Goal: Task Accomplishment & Management: Use online tool/utility

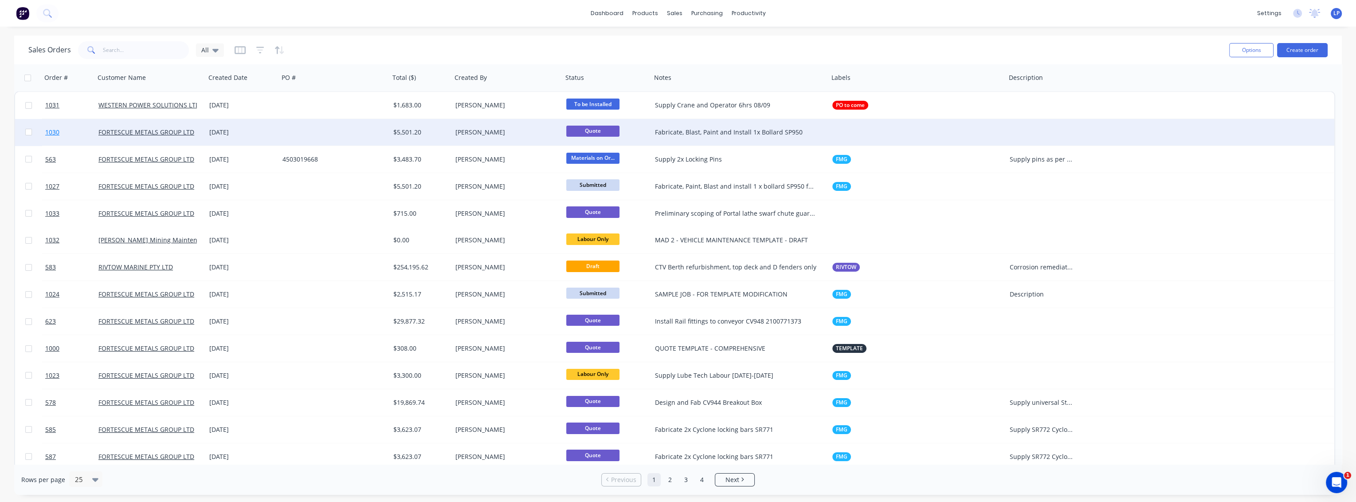
click at [58, 134] on span "1030" at bounding box center [52, 132] width 14 height 9
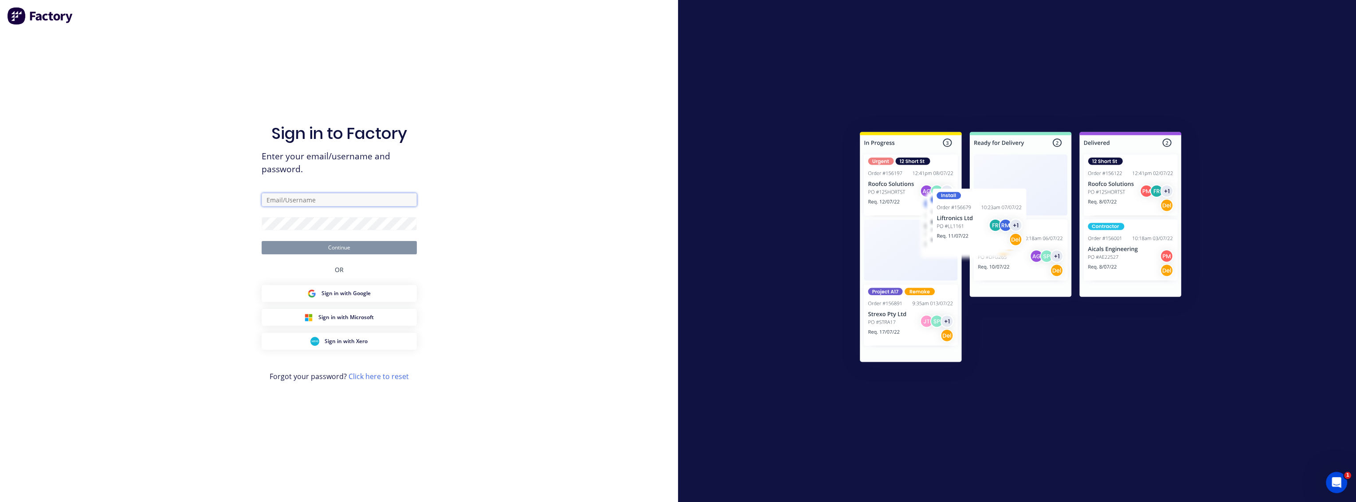
type input "[PERSON_NAME][EMAIL_ADDRESS][PERSON_NAME][DOMAIN_NAME]"
click at [372, 247] on button "Continue" at bounding box center [339, 247] width 155 height 13
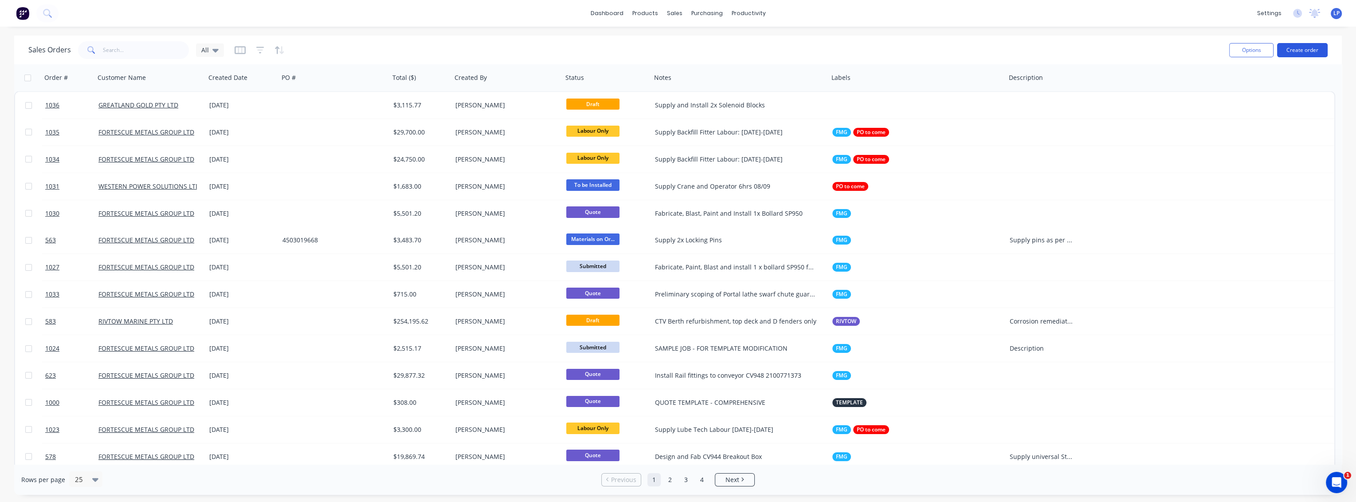
click at [1306, 46] on button "Create order" at bounding box center [1302, 50] width 51 height 14
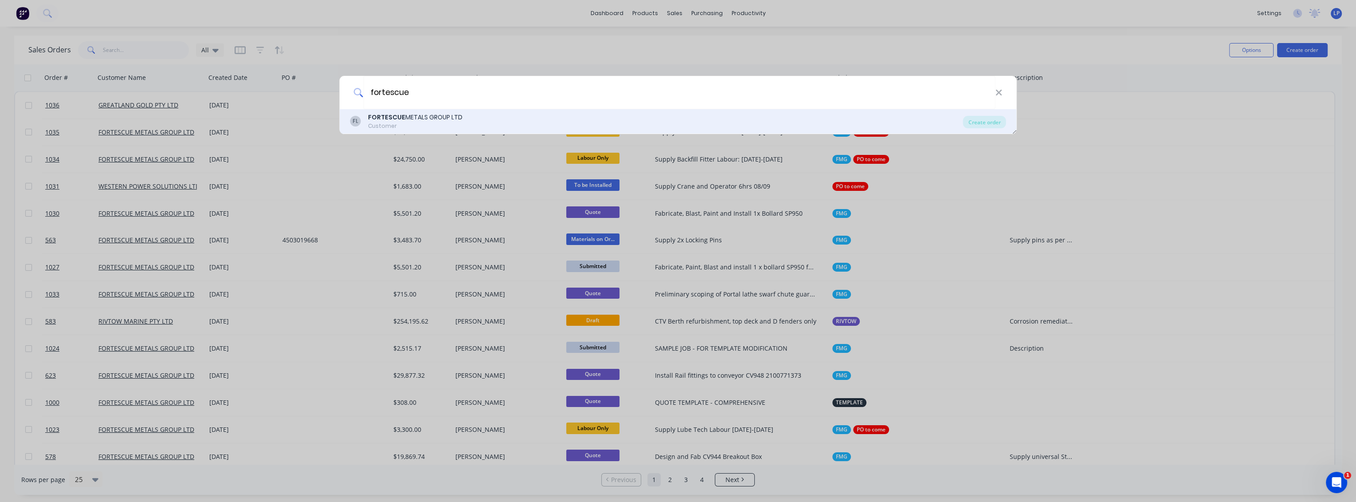
type input "fortescue"
click at [452, 126] on div "Customer" at bounding box center [415, 126] width 94 height 8
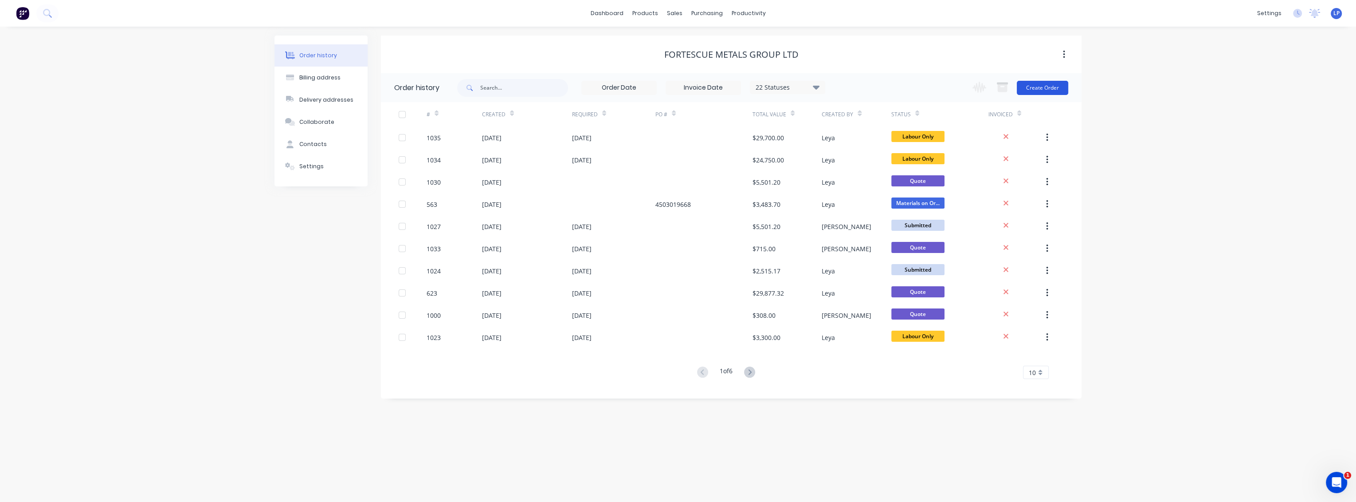
click at [1054, 91] on button "Create Order" at bounding box center [1042, 88] width 51 height 14
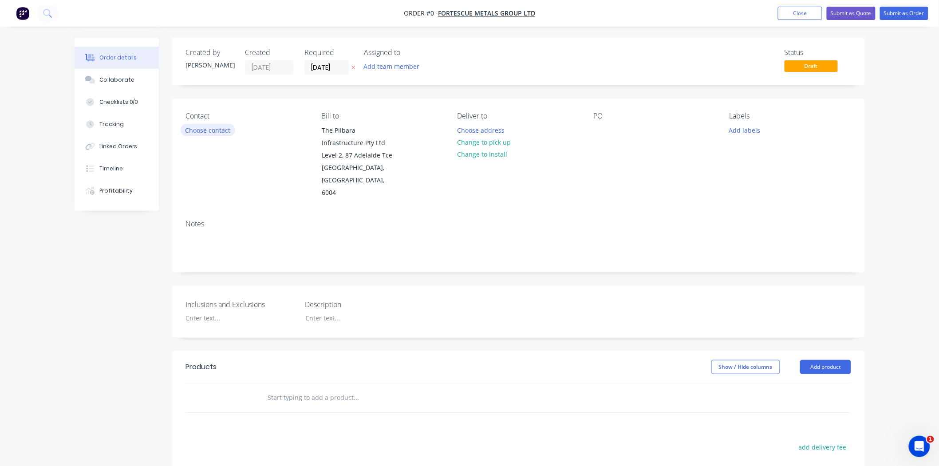
click at [216, 127] on button "Choose contact" at bounding box center [208, 130] width 55 height 12
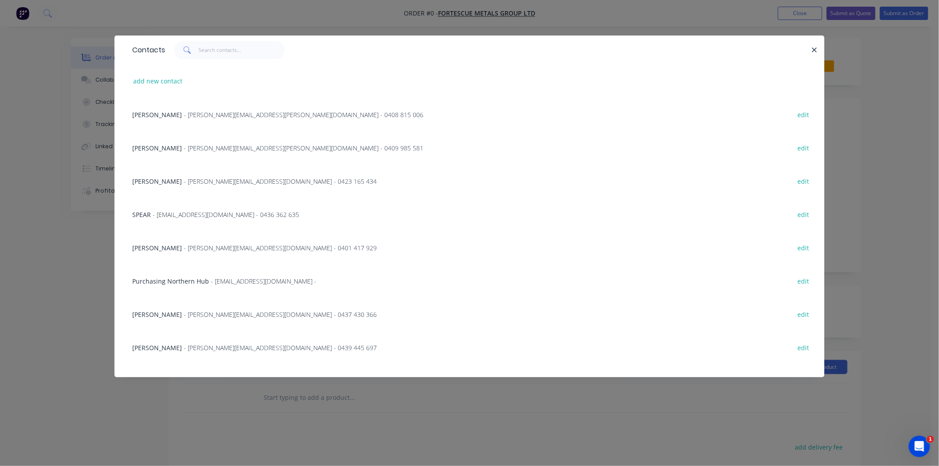
click at [189, 114] on span "- [PERSON_NAME][EMAIL_ADDRESS][PERSON_NAME][DOMAIN_NAME] - 0408 815 006" at bounding box center [304, 114] width 240 height 8
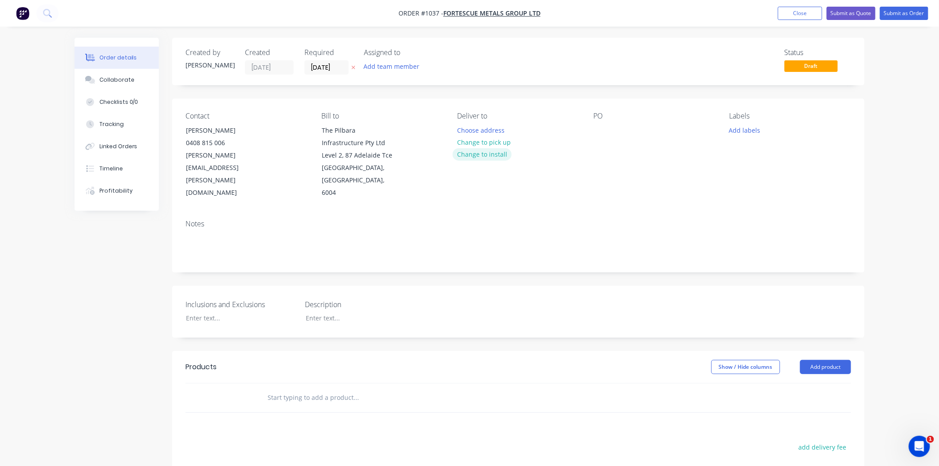
click at [484, 152] on button "Change to install" at bounding box center [481, 154] width 59 height 12
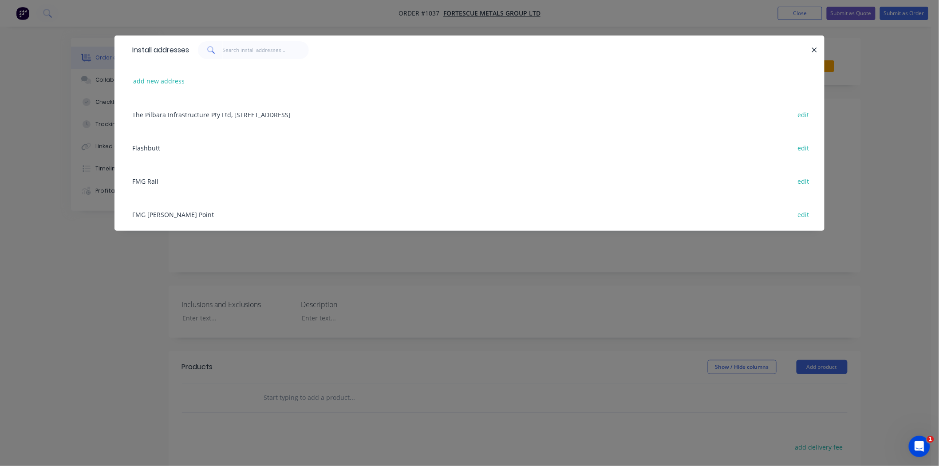
click at [148, 180] on div "FMG Rail edit" at bounding box center [469, 180] width 683 height 33
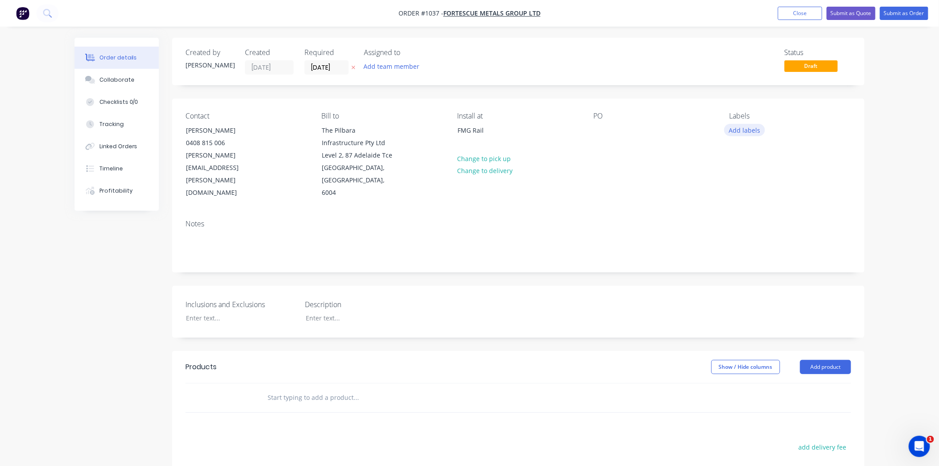
click at [734, 133] on button "Add labels" at bounding box center [744, 130] width 41 height 12
click at [744, 227] on div at bounding box center [745, 227] width 18 height 18
click at [653, 187] on div "Contact [PERSON_NAME] [PHONE_NUMBER] [PERSON_NAME][EMAIL_ADDRESS][PERSON_NAME][…" at bounding box center [518, 155] width 692 height 114
click at [800, 11] on button "Close" at bounding box center [800, 13] width 44 height 13
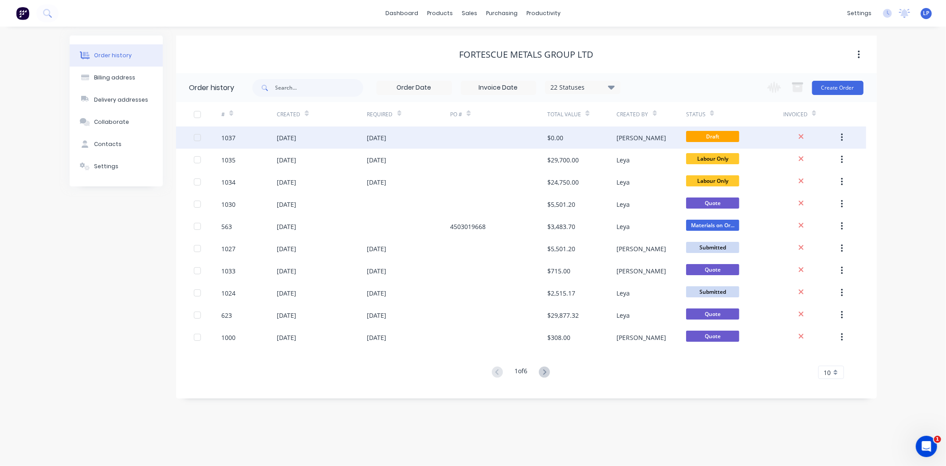
click at [841, 139] on icon "button" at bounding box center [842, 138] width 2 height 10
click at [795, 160] on div "Archive" at bounding box center [810, 160] width 68 height 13
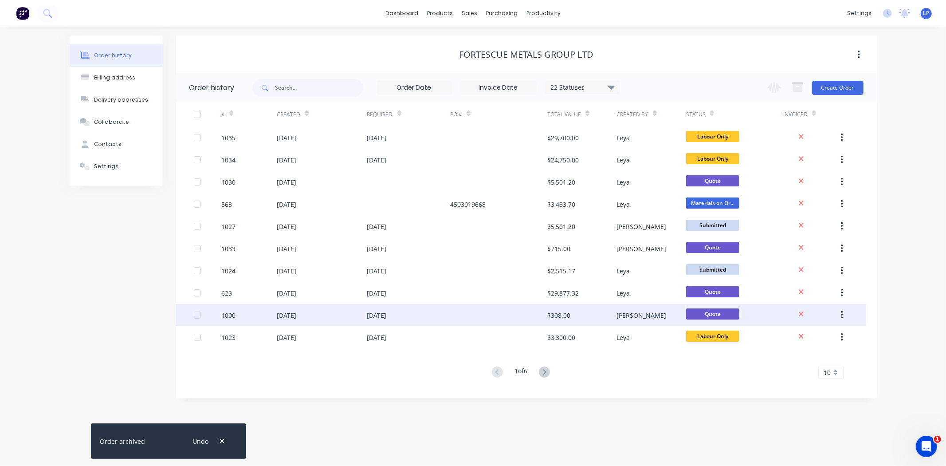
click at [843, 318] on icon "button" at bounding box center [842, 315] width 2 height 10
click at [804, 353] on div "Duplicate" at bounding box center [810, 356] width 68 height 13
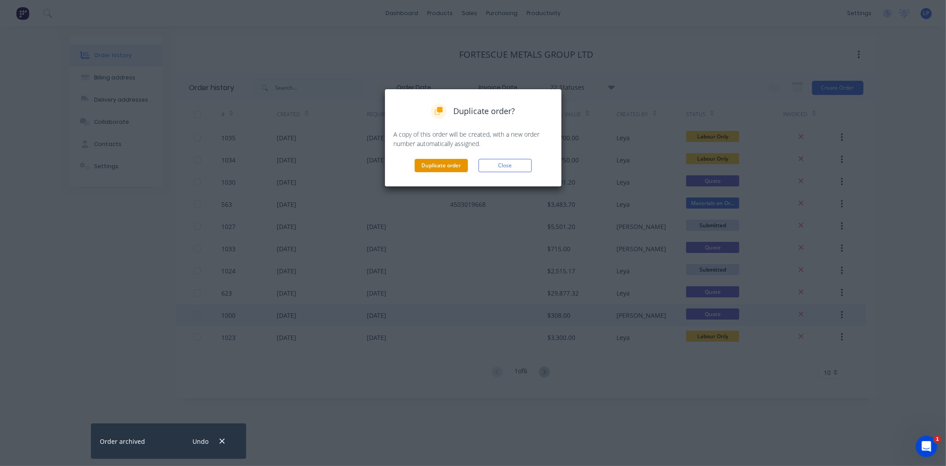
click at [459, 164] on button "Duplicate order" at bounding box center [441, 165] width 53 height 13
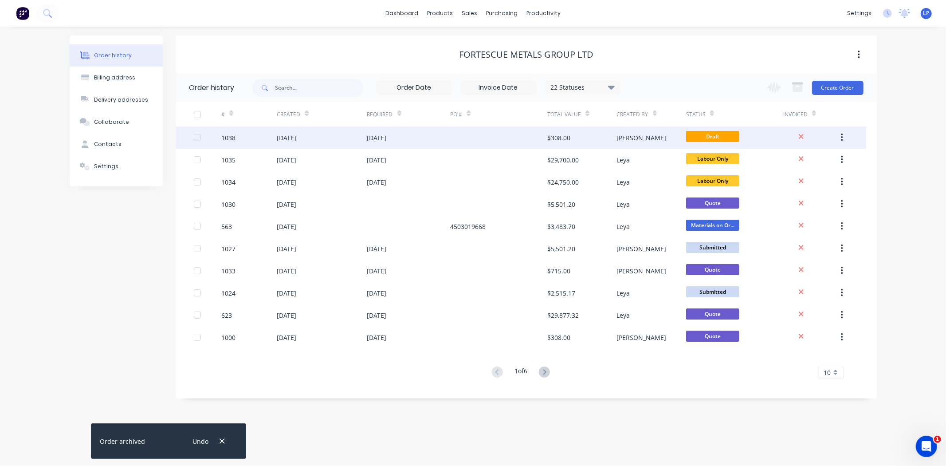
click at [229, 136] on div "1038" at bounding box center [228, 137] width 14 height 9
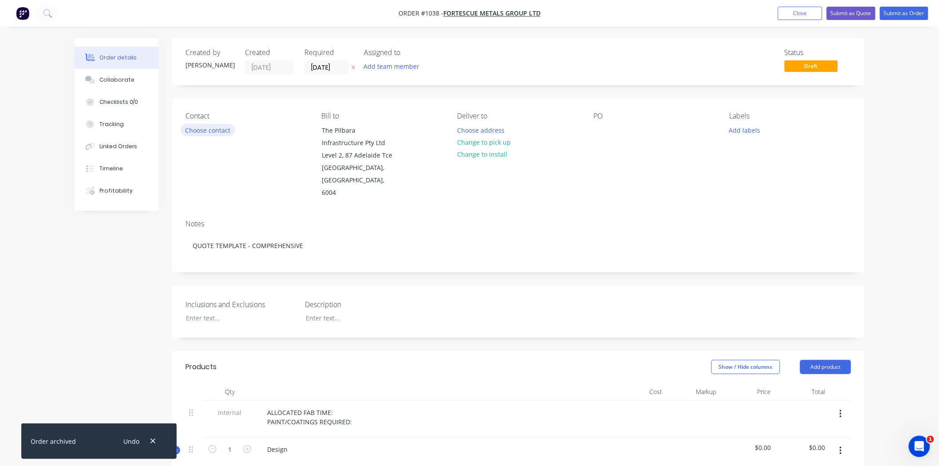
click at [225, 129] on button "Choose contact" at bounding box center [208, 130] width 55 height 12
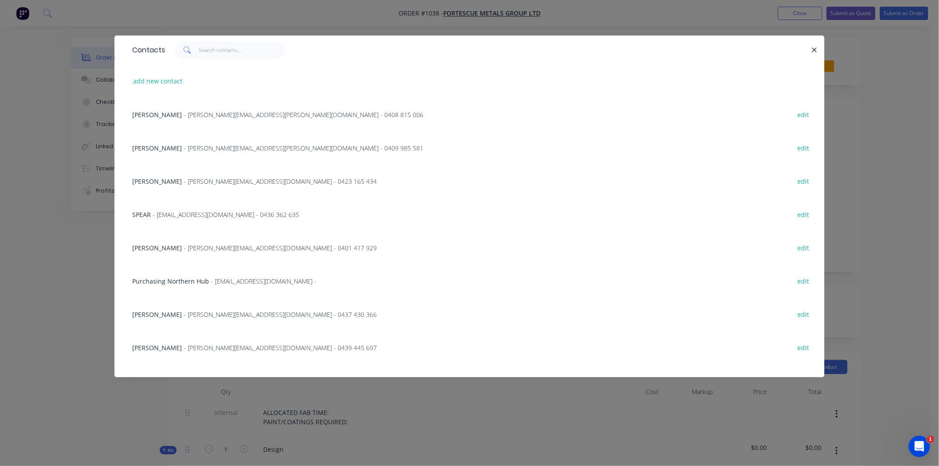
click at [220, 118] on div "Murray Cooper - [EMAIL_ADDRESS][PERSON_NAME][DOMAIN_NAME] - 0408 815 006" at bounding box center [277, 114] width 291 height 9
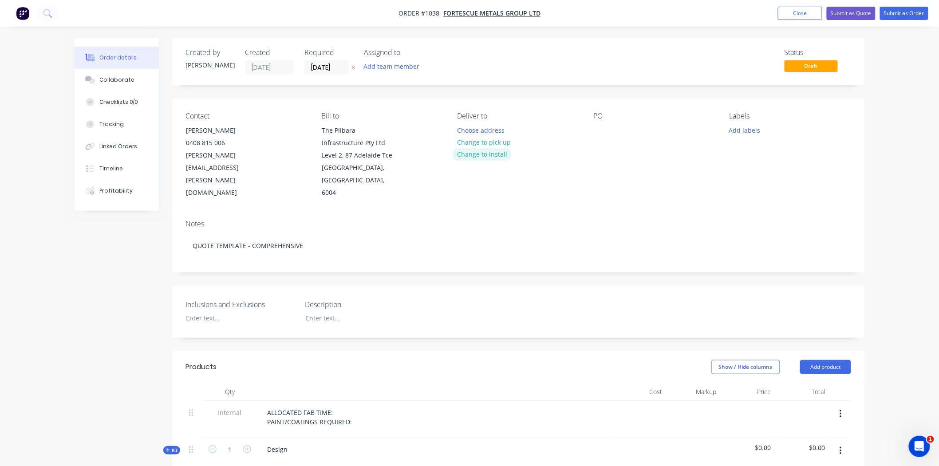
click at [494, 151] on button "Change to install" at bounding box center [481, 154] width 59 height 12
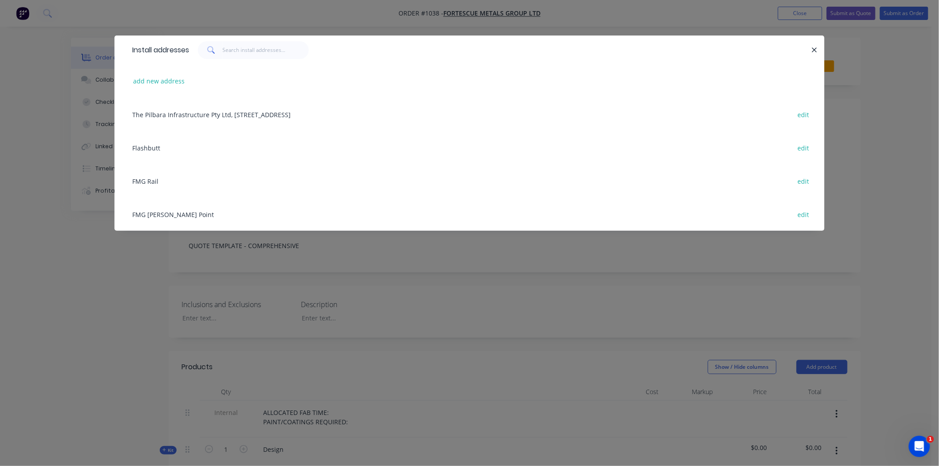
click at [296, 117] on div "The Pilbara Infrastructure Pty Ltd, [STREET_ADDRESS] edit" at bounding box center [469, 114] width 683 height 33
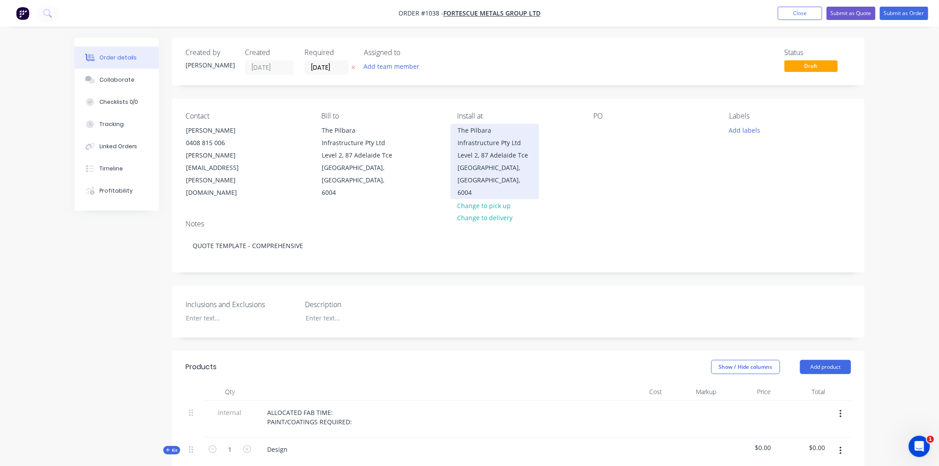
click at [486, 171] on div "[GEOGRAPHIC_DATA], [GEOGRAPHIC_DATA], 6004" at bounding box center [495, 179] width 74 height 37
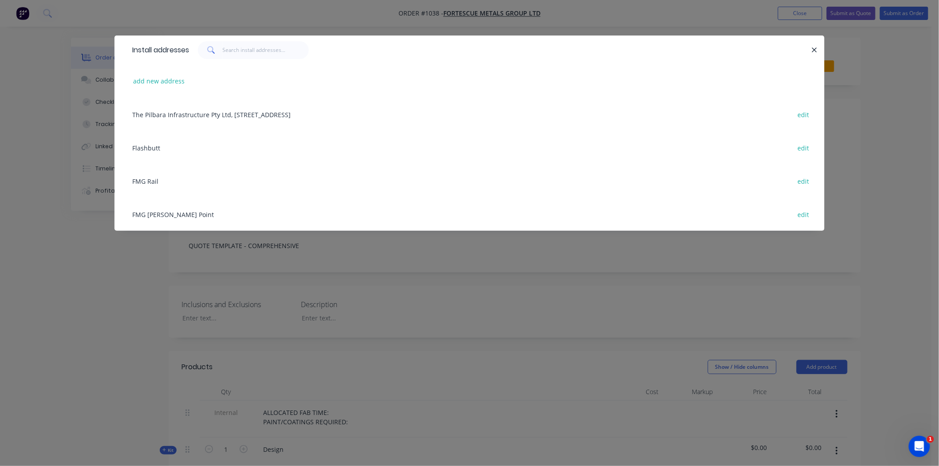
click at [149, 178] on div "FMG Rail edit" at bounding box center [469, 180] width 683 height 33
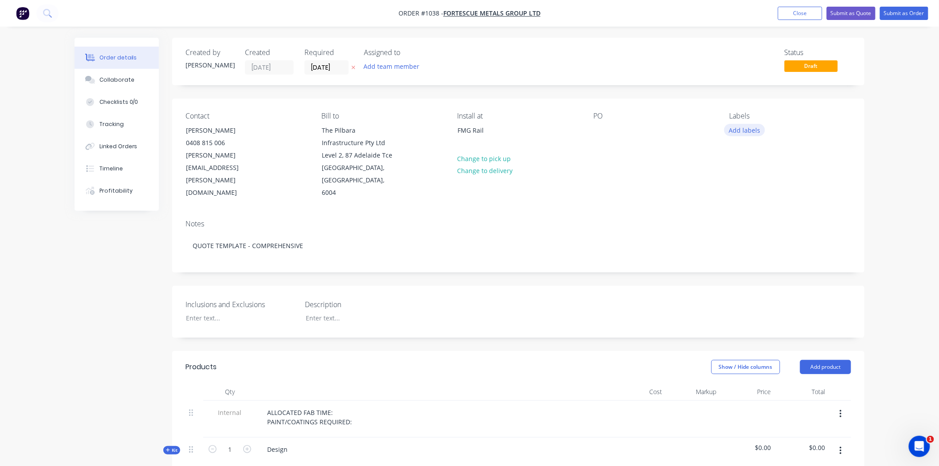
click at [737, 130] on button "Add labels" at bounding box center [744, 130] width 41 height 12
click at [744, 228] on div at bounding box center [745, 227] width 18 height 18
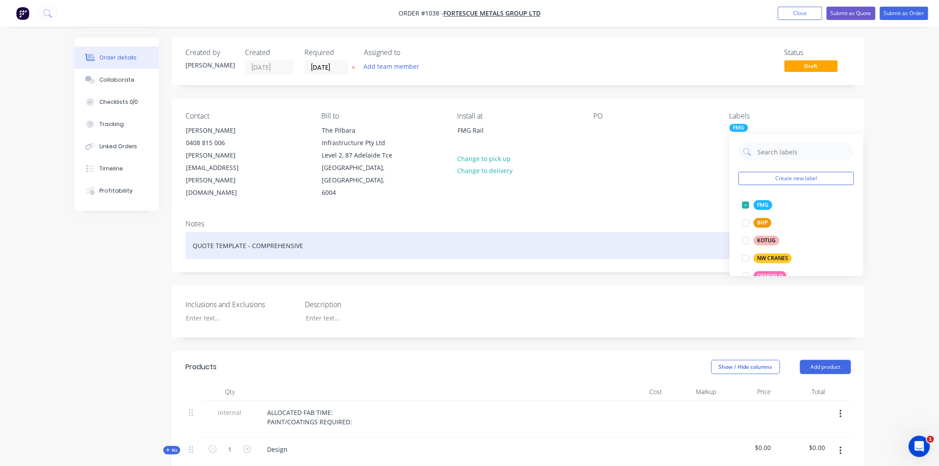
click at [655, 232] on div "QUOTE TEMPLATE - COMPREHENSIVE" at bounding box center [517, 245] width 665 height 27
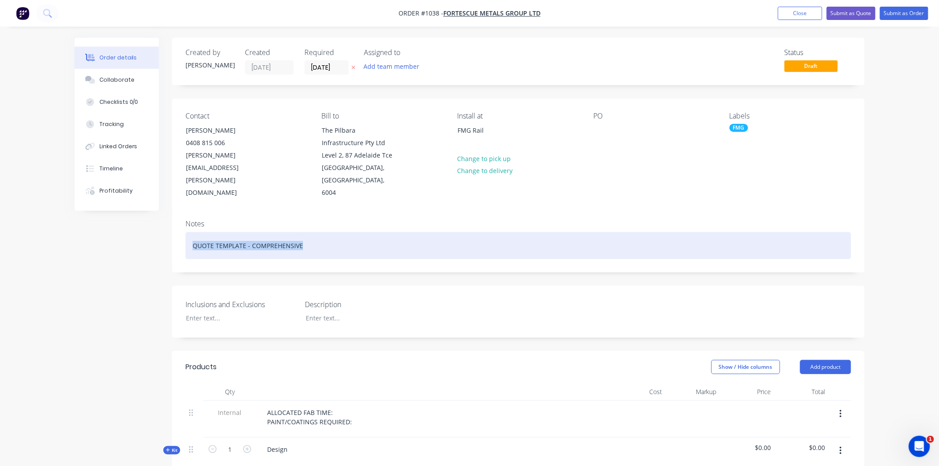
drag, startPoint x: 365, startPoint y: 228, endPoint x: 174, endPoint y: 225, distance: 190.3
click at [174, 225] on div "Notes QUOTE TEMPLATE - COMPREHENSIVE" at bounding box center [518, 241] width 692 height 59
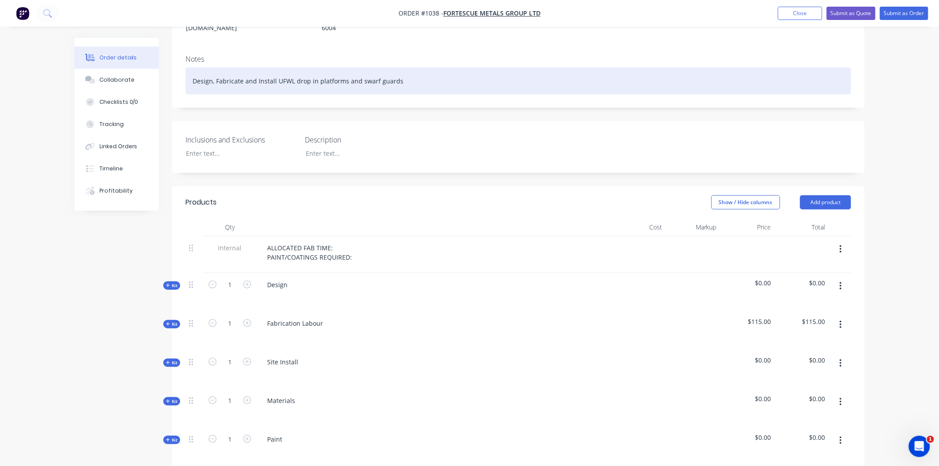
scroll to position [197, 0]
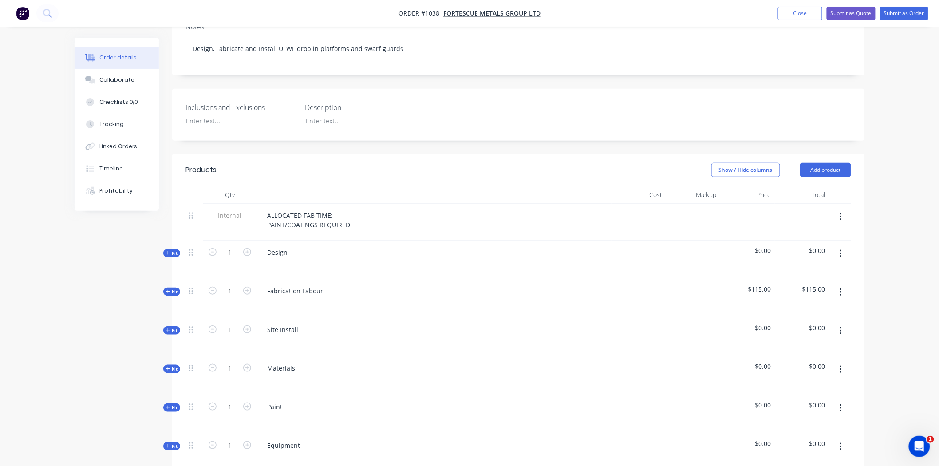
click at [174, 250] on span "Kit" at bounding box center [172, 253] width 12 height 7
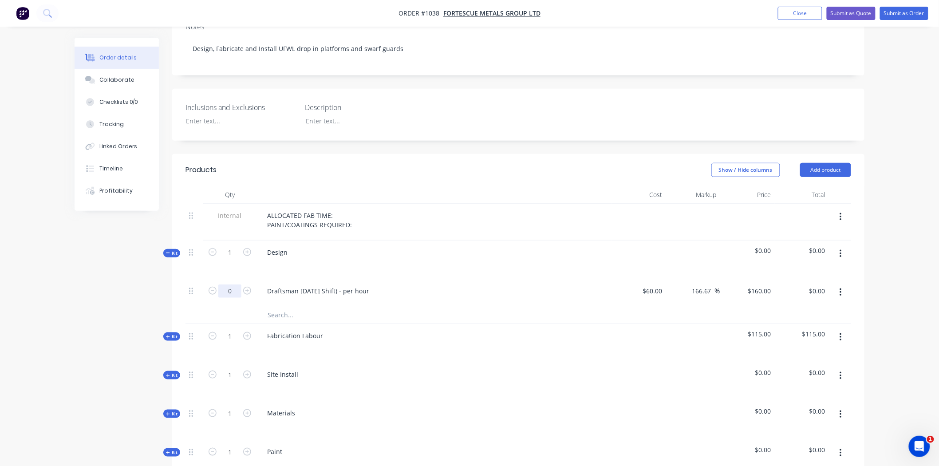
click at [237, 284] on input "0" at bounding box center [229, 290] width 23 height 13
type input "35"
type input "$5,600.00"
click at [421, 284] on div "Draftsman [DATE] Shift) - per hour" at bounding box center [434, 290] width 348 height 13
click at [170, 333] on span "Kit" at bounding box center [172, 336] width 12 height 7
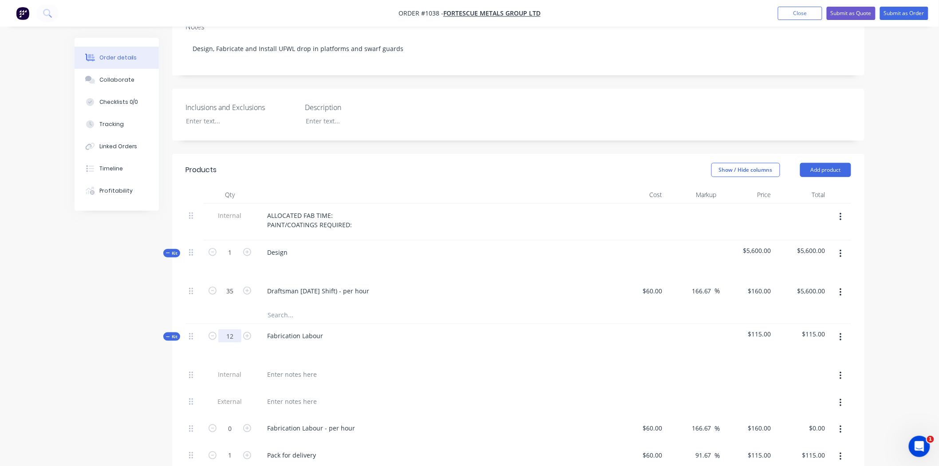
type input "1"
click at [234, 298] on input "0" at bounding box center [229, 290] width 23 height 13
type input "12"
type input "$1,920.00"
click at [841, 424] on icon "button" at bounding box center [840, 429] width 2 height 10
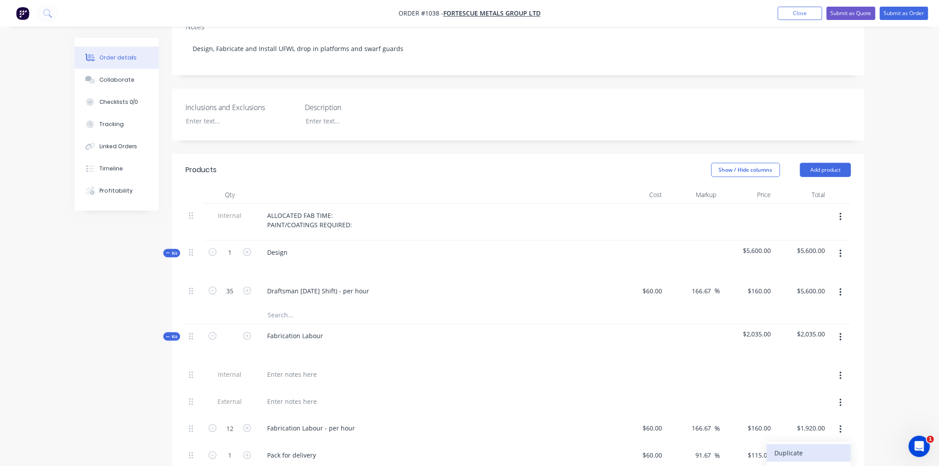
click at [787, 446] on div "Duplicate" at bounding box center [808, 452] width 68 height 13
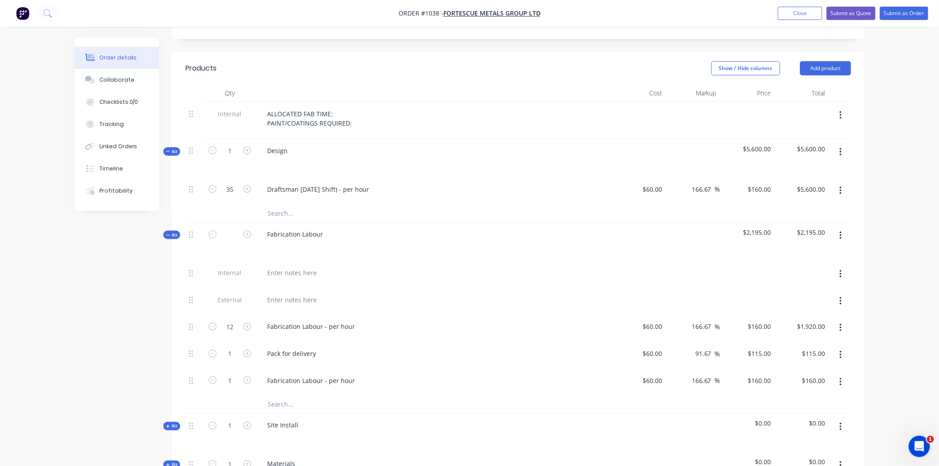
scroll to position [345, 0]
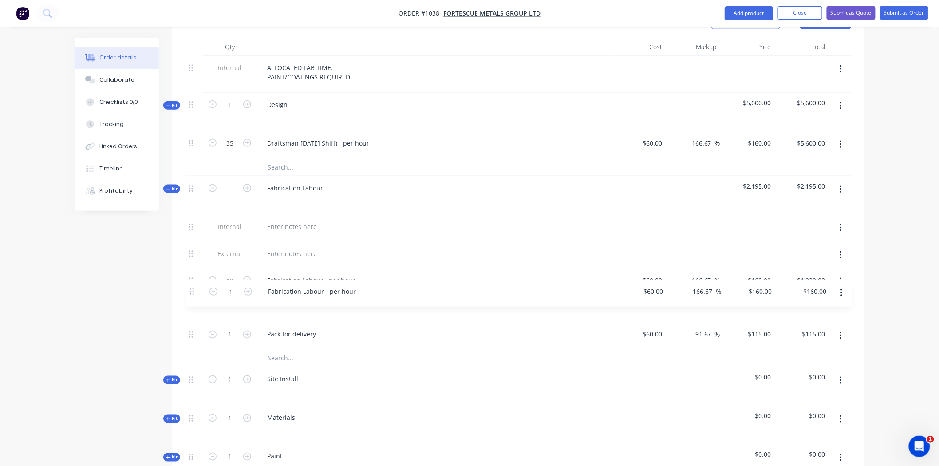
drag, startPoint x: 191, startPoint y: 322, endPoint x: 192, endPoint y: 289, distance: 33.3
click at [192, 289] on div "Internal External 12 Fabrication Labour - per hour $60.00 $60.00 166.67 166.67 …" at bounding box center [517, 282] width 665 height 134
drag, startPoint x: 233, startPoint y: 294, endPoint x: 238, endPoint y: 294, distance: 5.3
click at [233, 150] on input "1" at bounding box center [229, 143] width 23 height 13
type input "12"
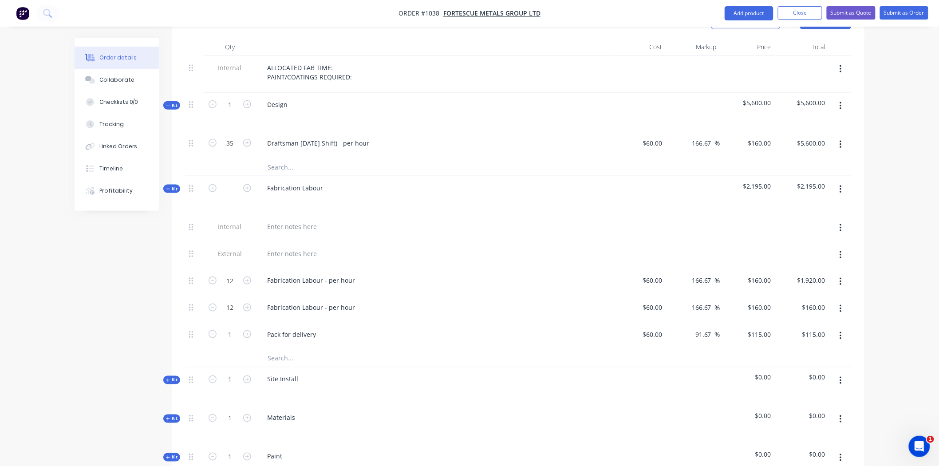
type input "$1,920.00"
click at [523, 328] on div "Pack for delivery" at bounding box center [434, 334] width 348 height 13
click at [841, 331] on icon "button" at bounding box center [840, 336] width 2 height 10
click at [787, 388] on div "Delete" at bounding box center [808, 394] width 68 height 13
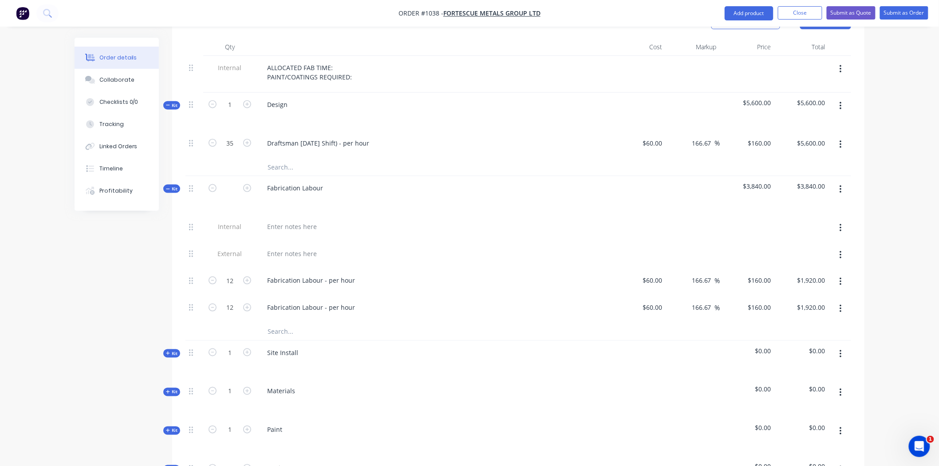
click at [171, 350] on span "Kit" at bounding box center [172, 353] width 12 height 7
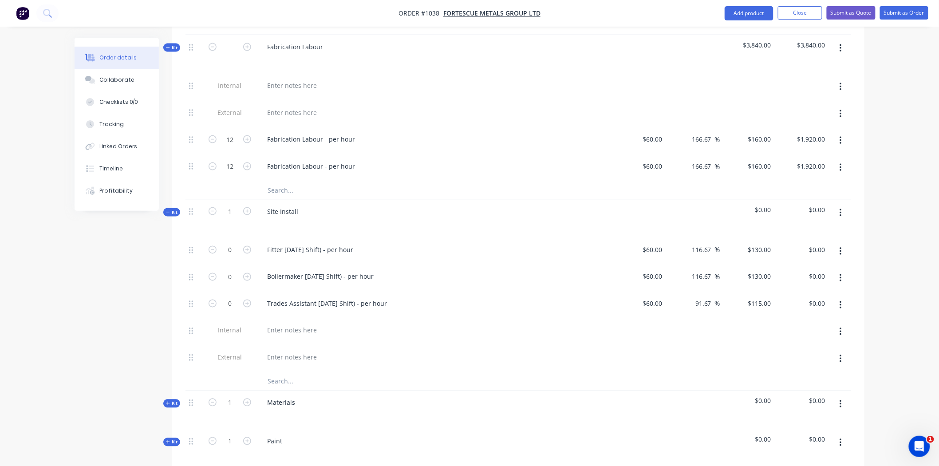
scroll to position [493, 0]
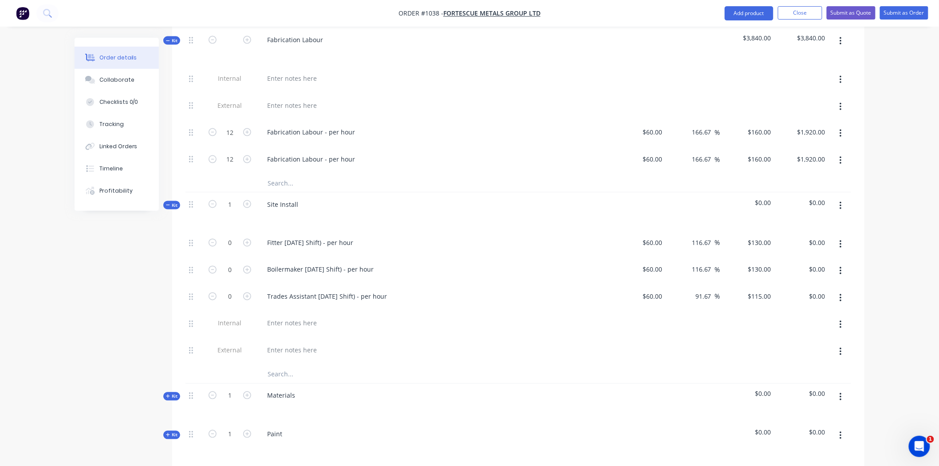
click at [841, 236] on button "button" at bounding box center [840, 244] width 21 height 16
click at [786, 297] on div "Delete" at bounding box center [808, 303] width 68 height 13
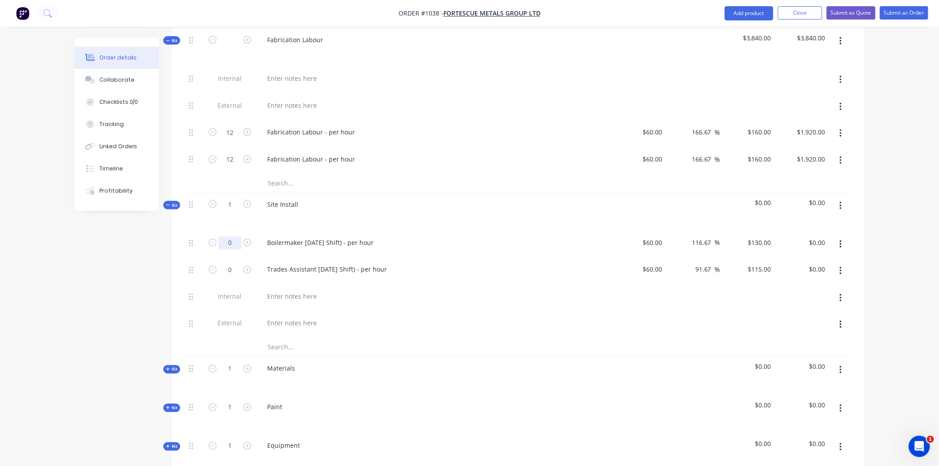
type input "12"
click at [503, 236] on div "Boilermaker [DATE] Shift) - per hour" at bounding box center [434, 242] width 348 height 13
type input "$1,560.00"
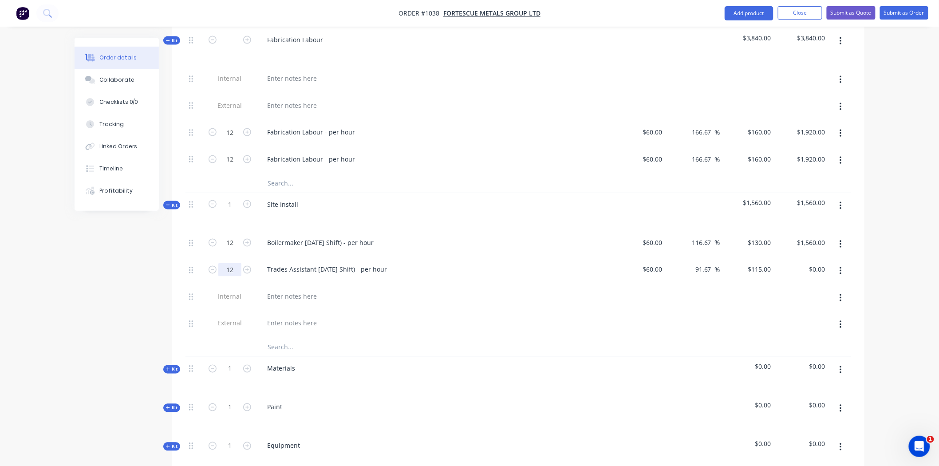
type input "12"
click at [488, 290] on div at bounding box center [434, 296] width 348 height 13
type input "$1,380.00"
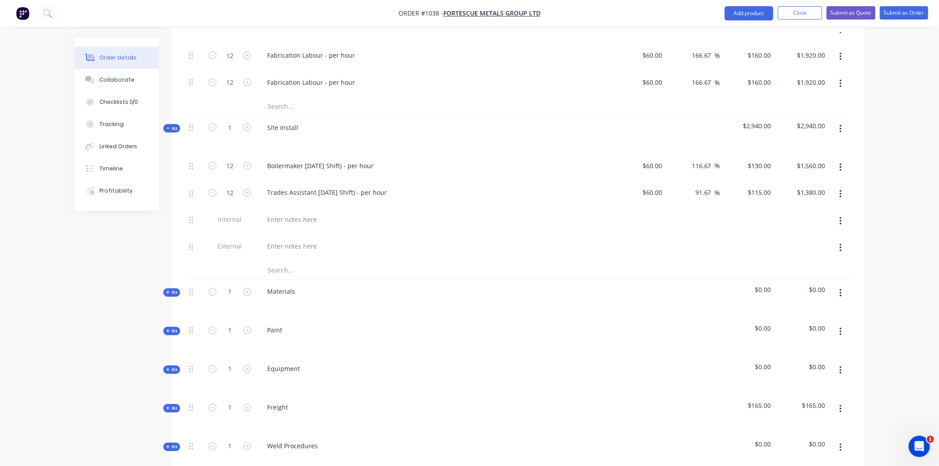
scroll to position [591, 0]
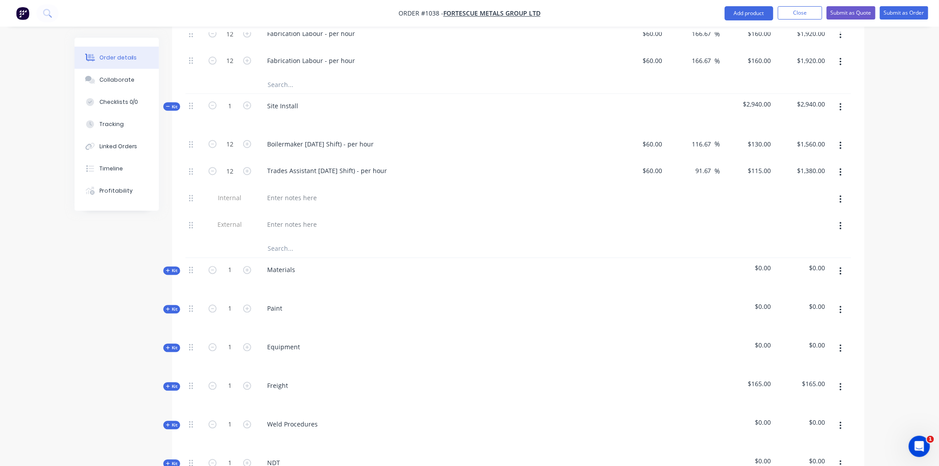
click at [169, 268] on icon at bounding box center [168, 270] width 4 height 4
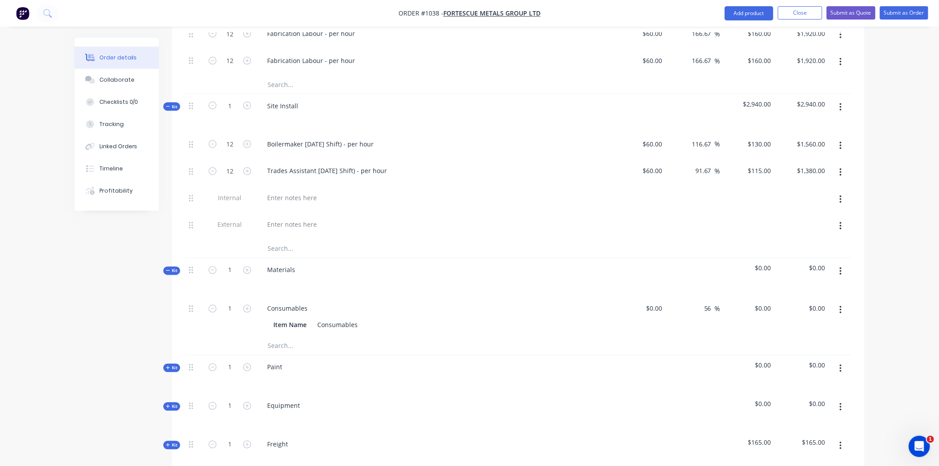
click at [170, 267] on span "Kit" at bounding box center [172, 270] width 12 height 7
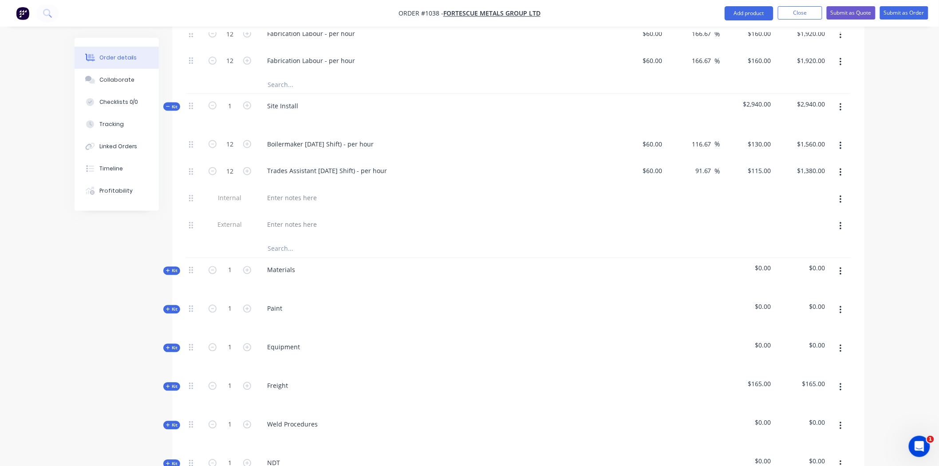
click at [170, 267] on span "Kit" at bounding box center [172, 270] width 12 height 7
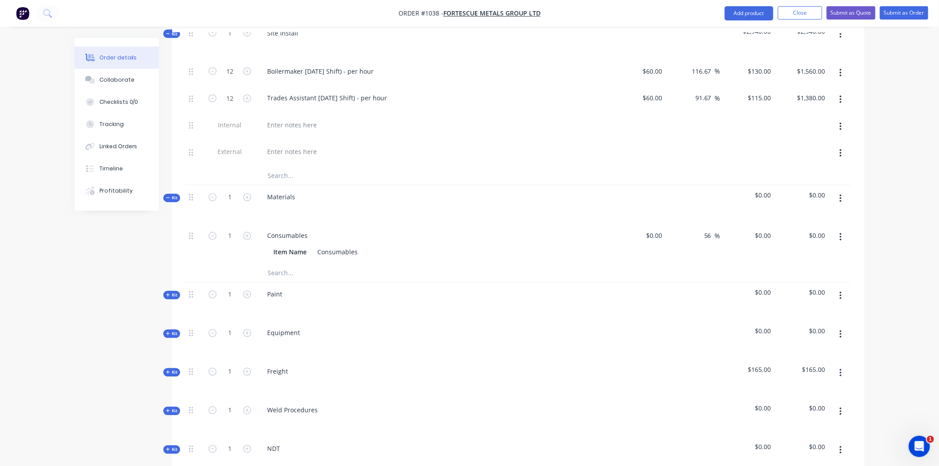
scroll to position [690, 0]
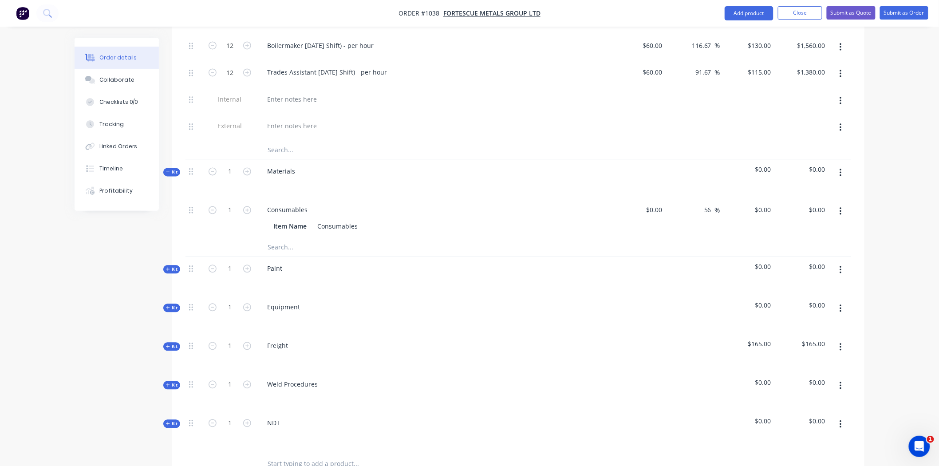
click at [841, 381] on icon "button" at bounding box center [840, 386] width 2 height 10
click at [782, 456] on div "Delete" at bounding box center [808, 462] width 68 height 13
click at [841, 378] on button "button" at bounding box center [840, 386] width 21 height 16
click at [780, 456] on div "Delete" at bounding box center [808, 462] width 68 height 13
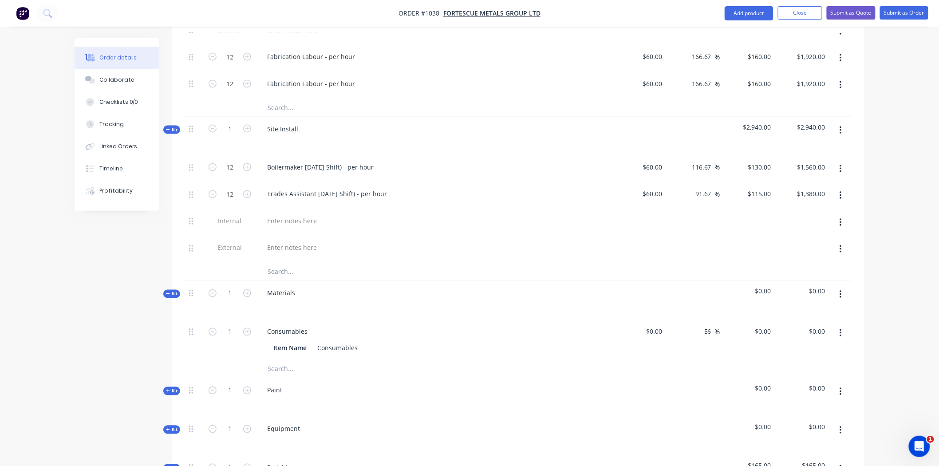
scroll to position [542, 0]
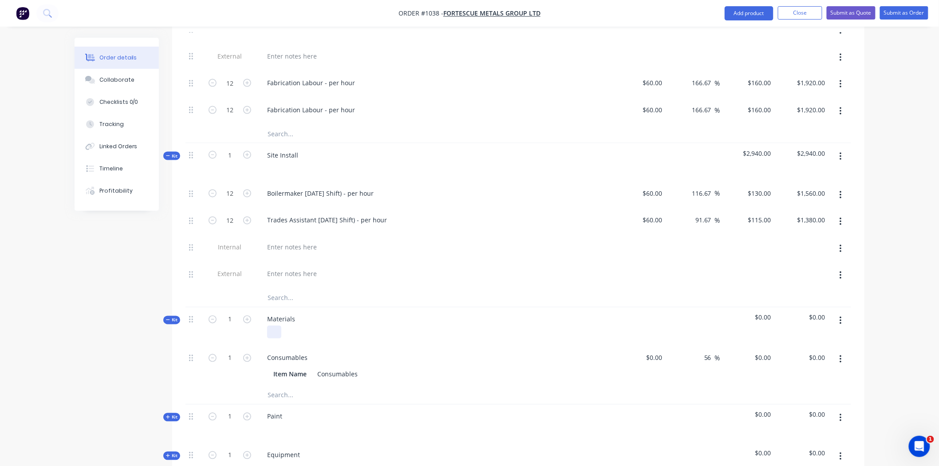
click at [273, 326] on div at bounding box center [274, 332] width 14 height 13
click at [274, 386] on input "text" at bounding box center [355, 395] width 177 height 18
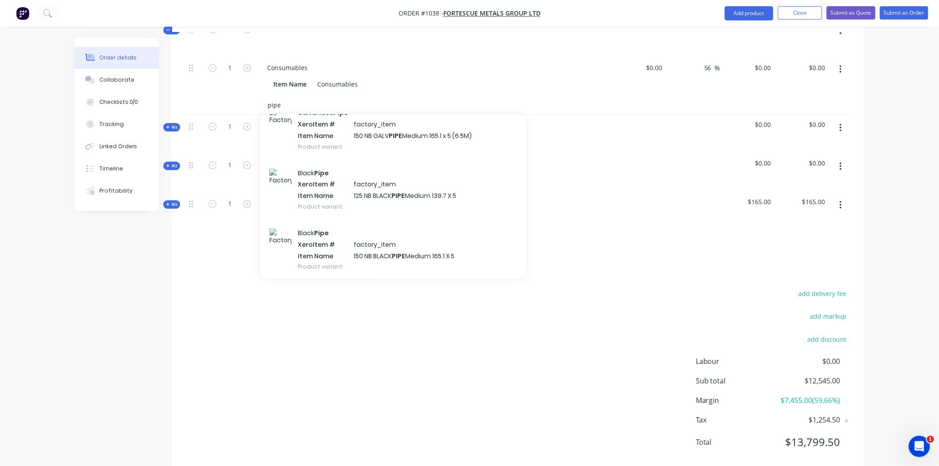
scroll to position [841, 0]
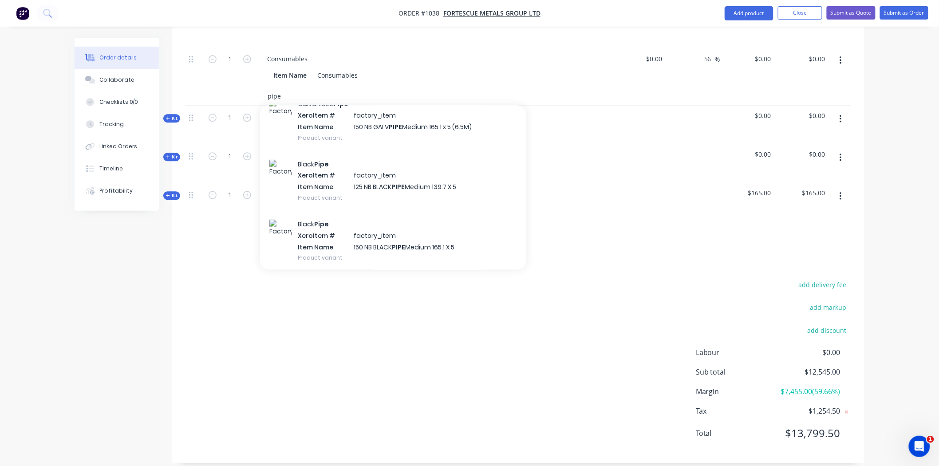
type input "pipe"
click at [496, 312] on div "add delivery fee add markup add discount Labour $0.00 Sub total $12,545.00 Marg…" at bounding box center [517, 364] width 665 height 171
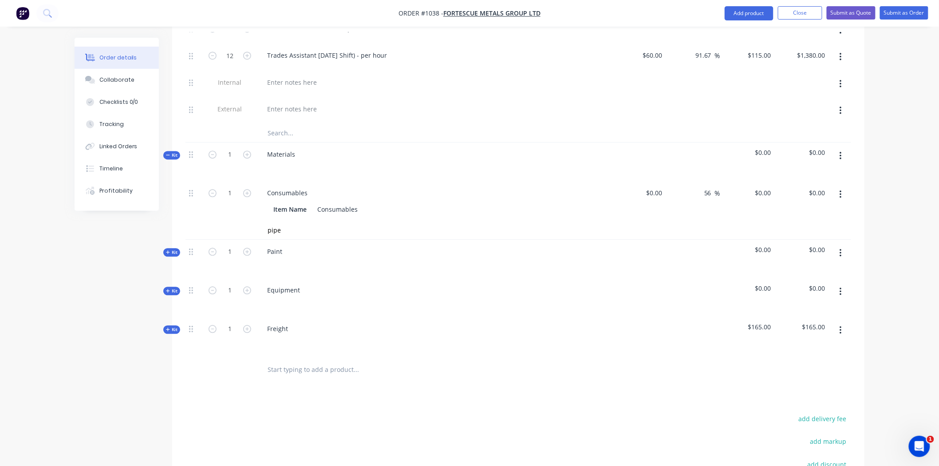
scroll to position [595, 0]
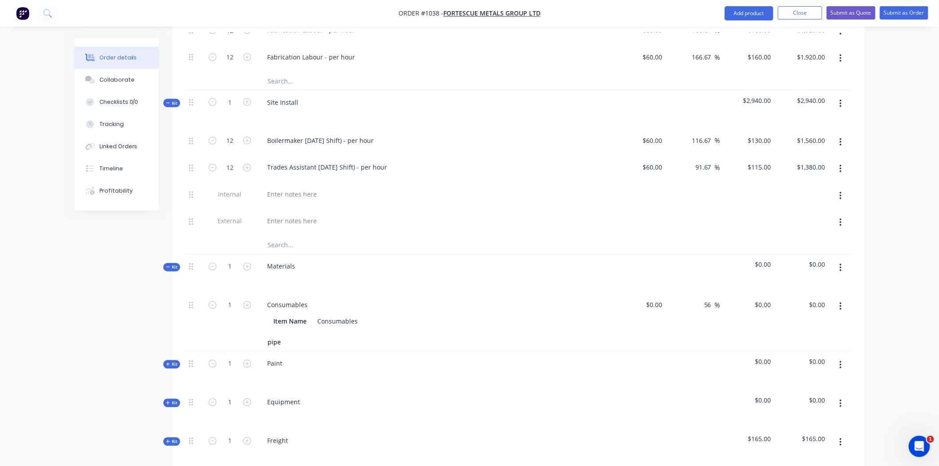
click at [170, 361] on span "Kit" at bounding box center [172, 364] width 12 height 7
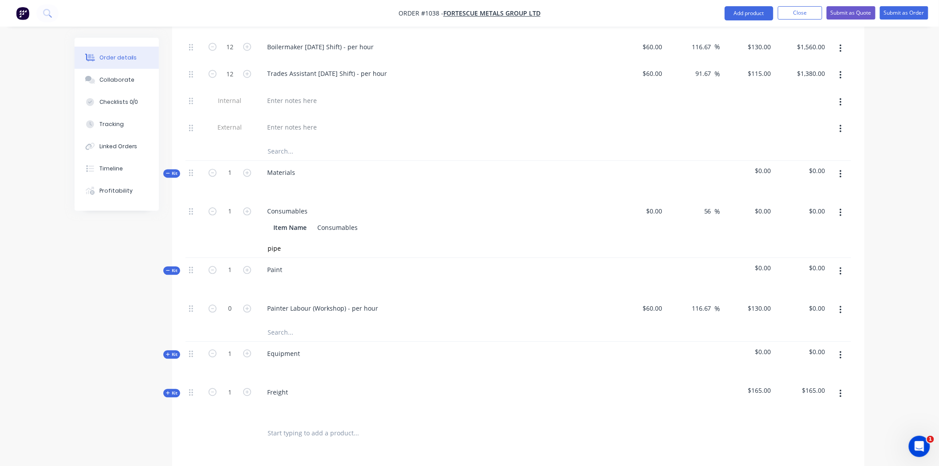
scroll to position [693, 0]
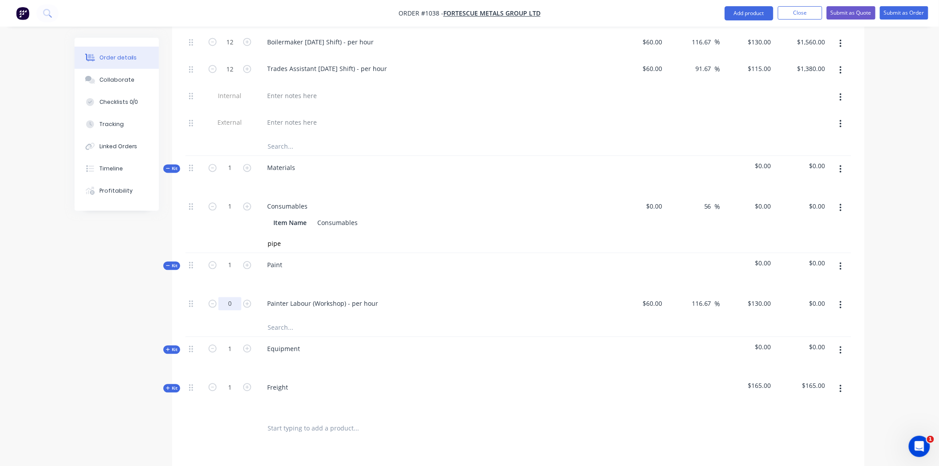
type input "8"
type input "$1,040.00"
click at [450, 274] on div "Paint" at bounding box center [433, 272] width 355 height 39
click at [280, 319] on input "text" at bounding box center [355, 328] width 177 height 18
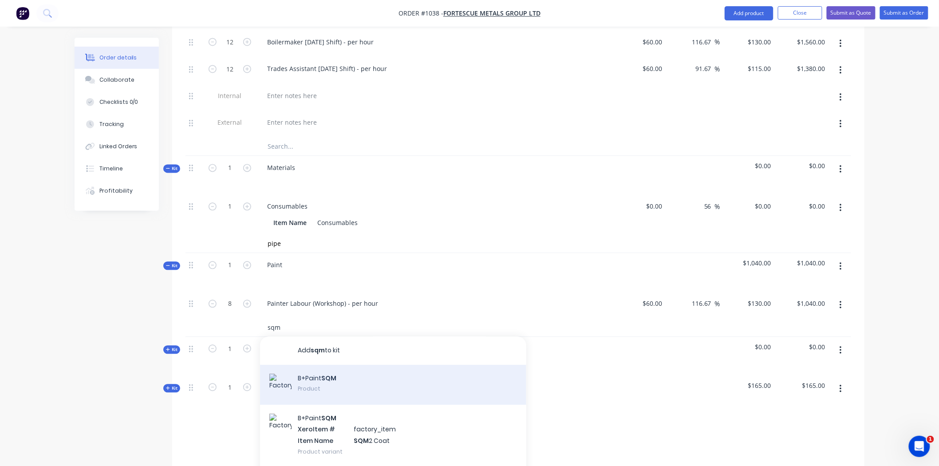
type input "sqm"
click at [310, 369] on div "B+Paint SQM Product" at bounding box center [393, 385] width 266 height 40
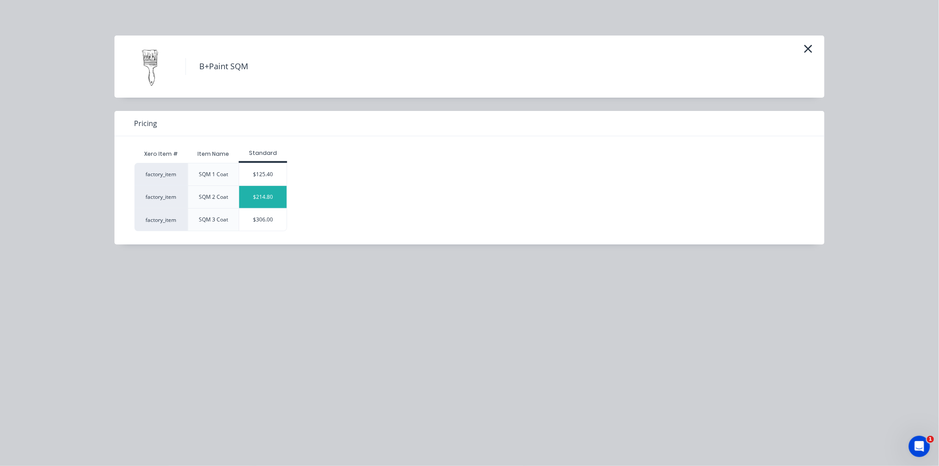
click at [259, 198] on div "$214.80" at bounding box center [262, 197] width 47 height 22
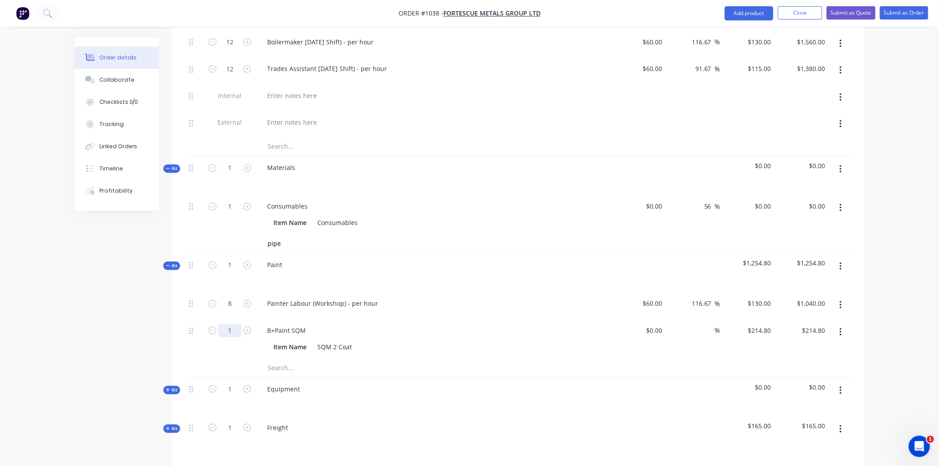
type input "6"
type input "$1,288.80"
click at [384, 325] on div "B+Paint SQM" at bounding box center [434, 330] width 348 height 13
click at [114, 83] on div "Collaborate" at bounding box center [116, 80] width 35 height 8
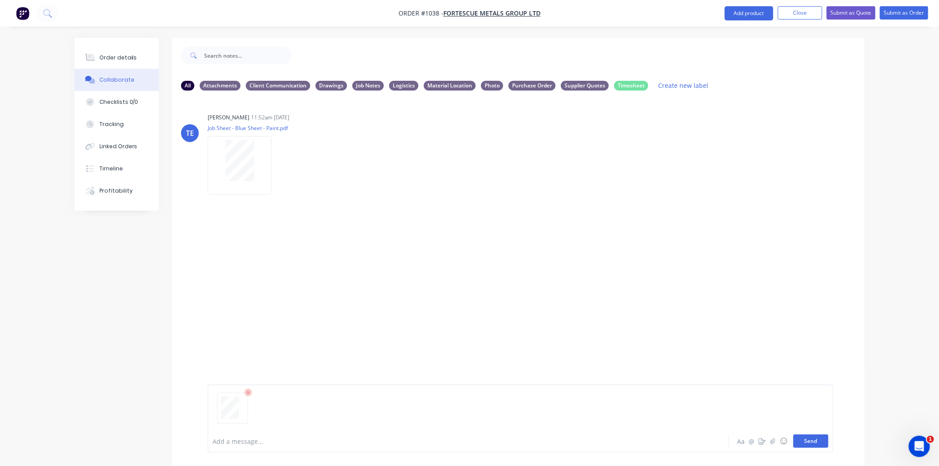
click at [819, 438] on button "Send" at bounding box center [810, 440] width 35 height 13
click at [277, 252] on div "Labels Download Delete" at bounding box center [325, 258] width 100 height 13
click at [279, 257] on icon "button" at bounding box center [279, 259] width 3 height 10
click at [307, 263] on button "Labels" at bounding box center [337, 262] width 100 height 20
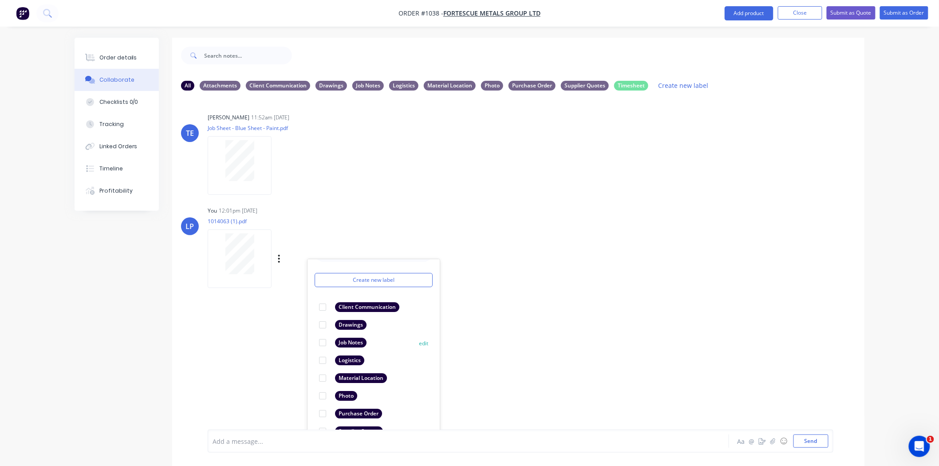
scroll to position [33, 0]
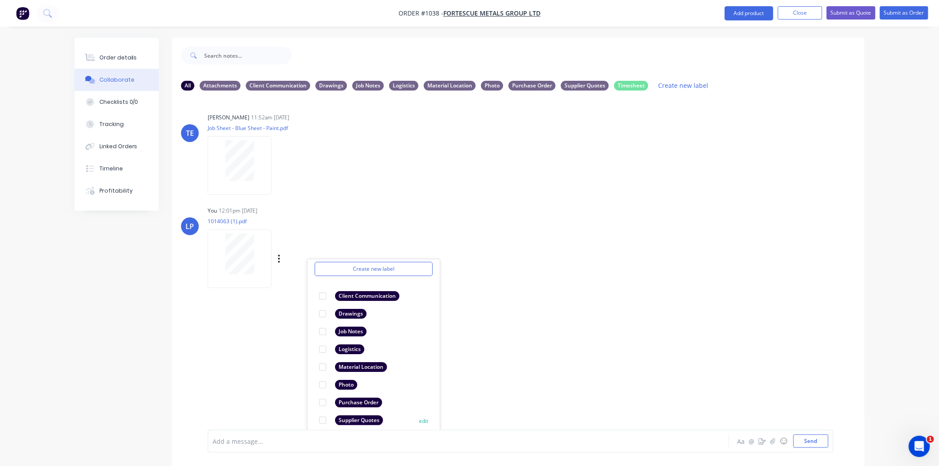
click at [325, 419] on div at bounding box center [323, 420] width 18 height 18
click at [539, 335] on div "[PERSON_NAME] 11:52am [DATE] Job Sheet - Blue Sheet - Paint.pdf Labels Download…" at bounding box center [518, 264] width 692 height 332
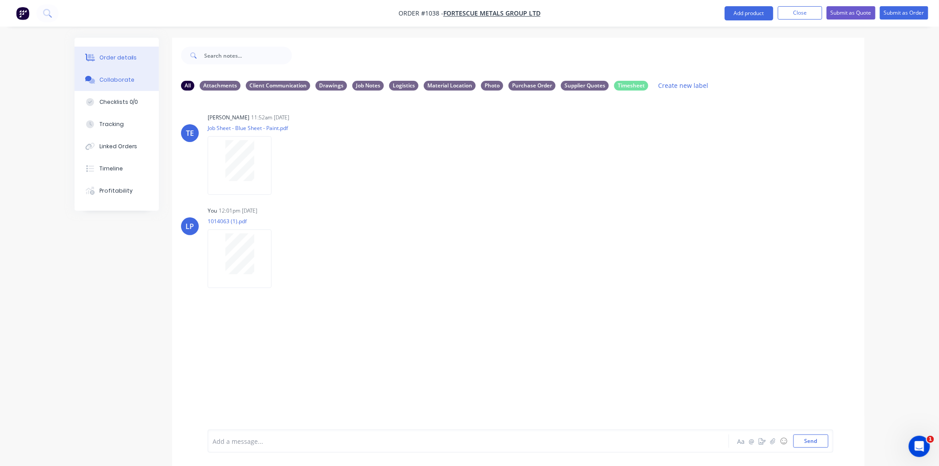
click at [128, 58] on div "Order details" at bounding box center [118, 58] width 38 height 8
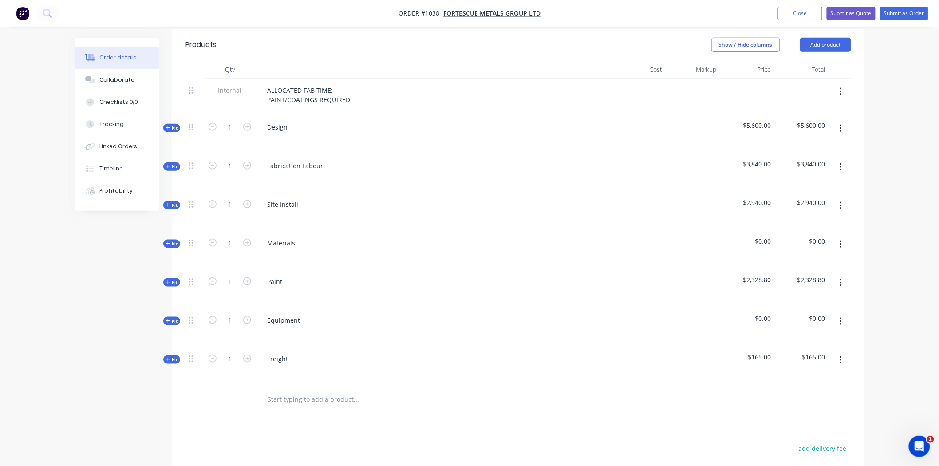
scroll to position [295, 0]
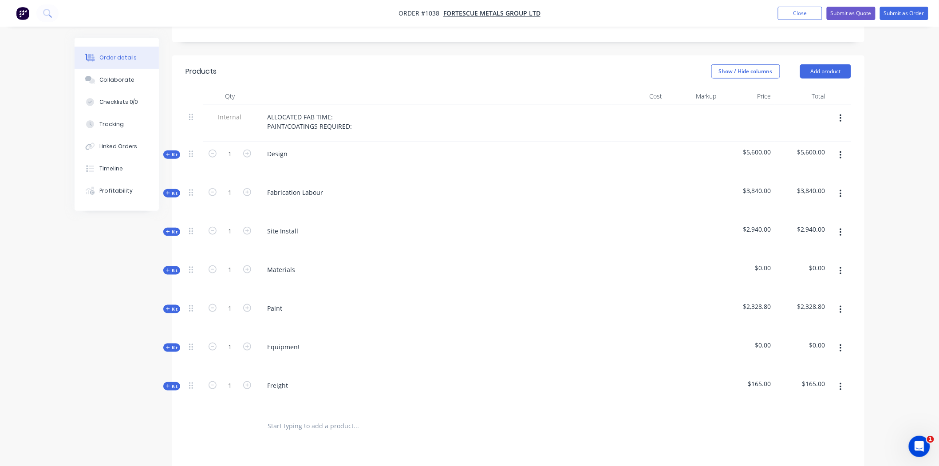
drag, startPoint x: 176, startPoint y: 259, endPoint x: 181, endPoint y: 264, distance: 7.2
click at [176, 267] on span "Kit" at bounding box center [172, 270] width 12 height 7
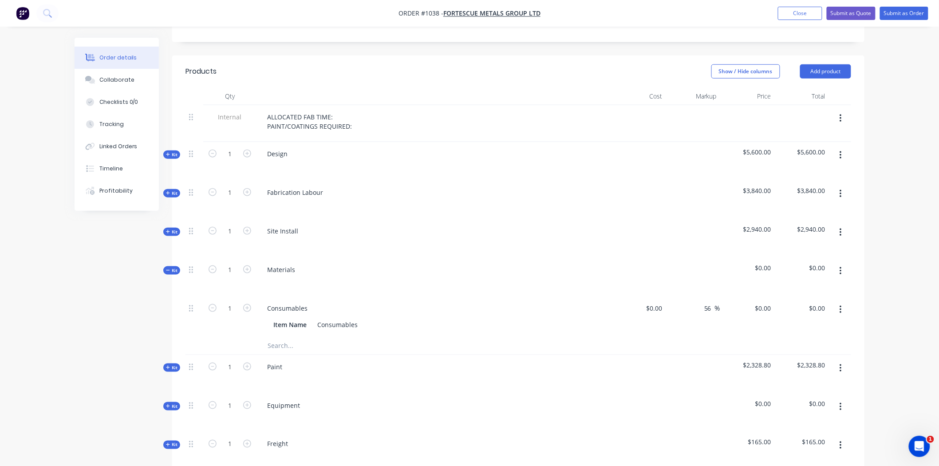
click at [281, 337] on input "text" at bounding box center [355, 346] width 177 height 18
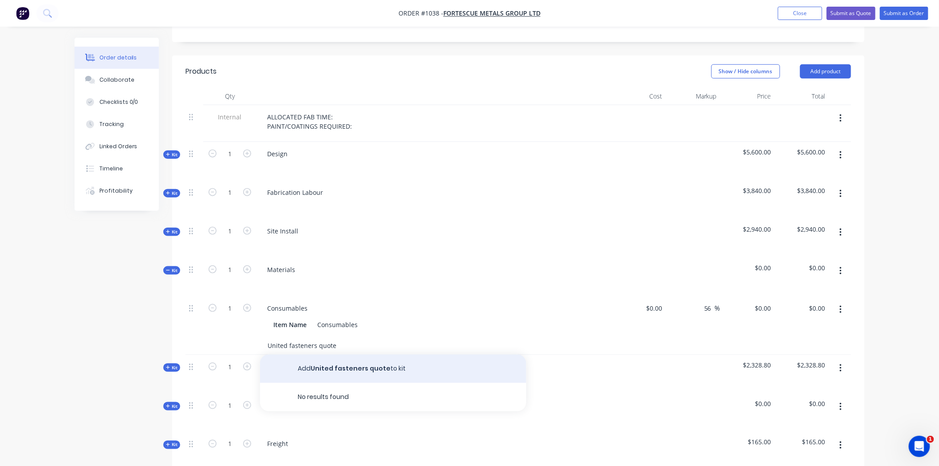
type input "United fasteners quote"
click at [338, 358] on button "Add United fasteners quote to kit" at bounding box center [393, 368] width 266 height 28
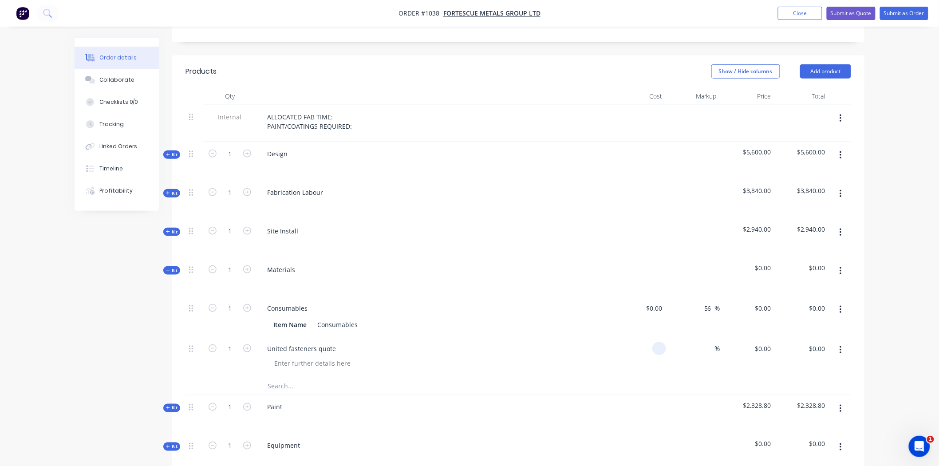
drag, startPoint x: 662, startPoint y: 336, endPoint x: 646, endPoint y: 335, distance: 15.6
click at [646, 337] on div at bounding box center [638, 357] width 55 height 40
type input "$6.35"
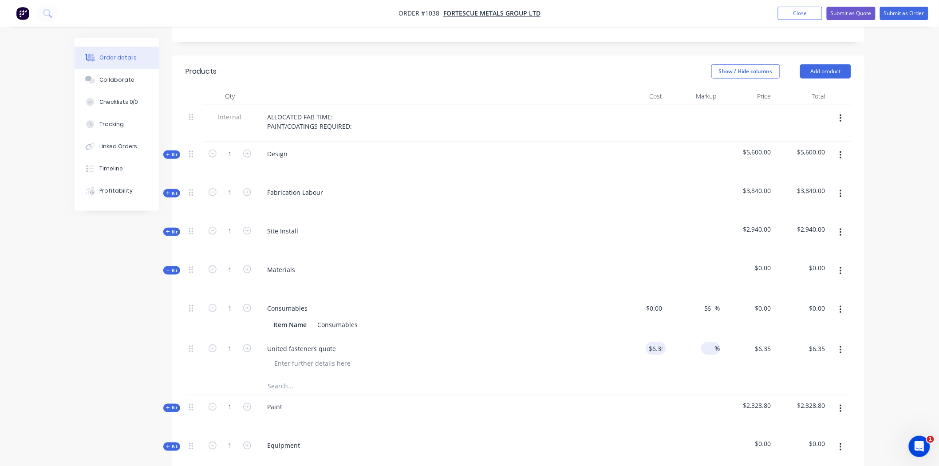
click at [706, 342] on input at bounding box center [709, 348] width 10 height 13
type input "50"
type input "$9.525"
type input "$9.53"
click at [713, 377] on div at bounding box center [517, 386] width 665 height 18
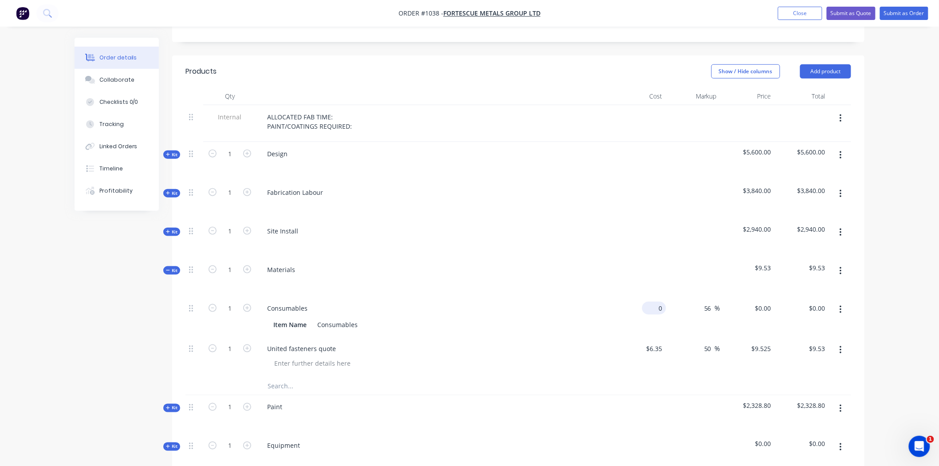
click at [663, 302] on input "0" at bounding box center [655, 308] width 20 height 13
type input "$150.00"
type input "$234.00"
click at [715, 303] on span "%" at bounding box center [717, 308] width 5 height 10
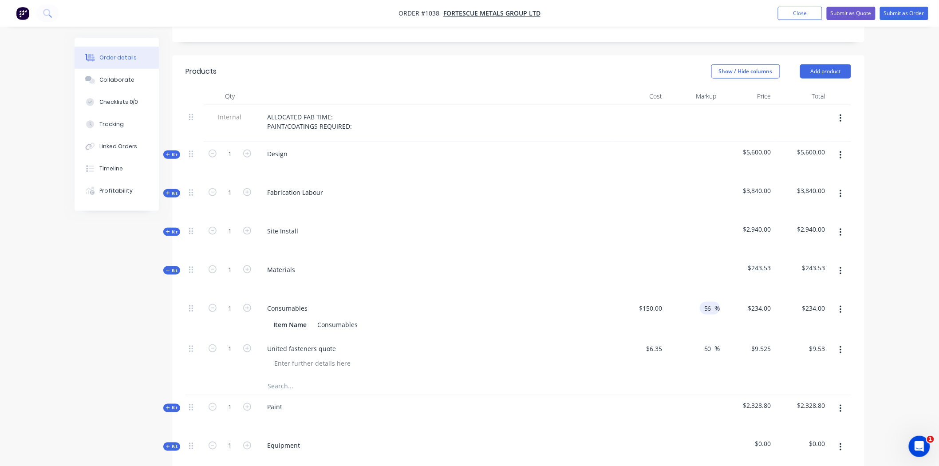
type input "5"
type input "1"
type input "40"
type input "$210.00"
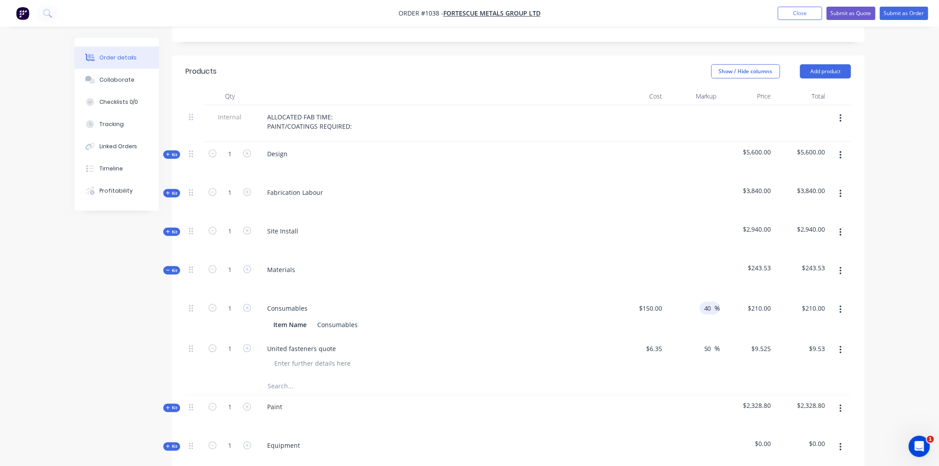
click at [638, 377] on div at bounding box center [517, 386] width 665 height 18
click at [171, 228] on span "Kit" at bounding box center [172, 231] width 12 height 7
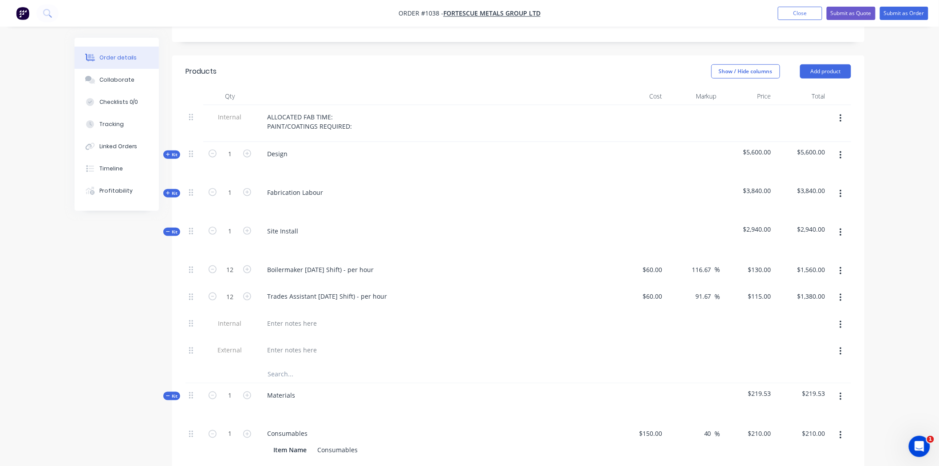
click at [174, 228] on span "Kit" at bounding box center [172, 231] width 12 height 7
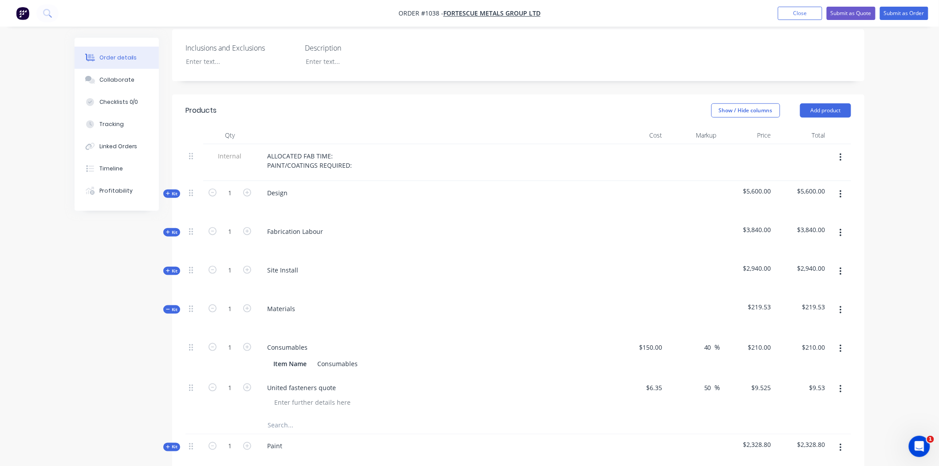
scroll to position [238, 0]
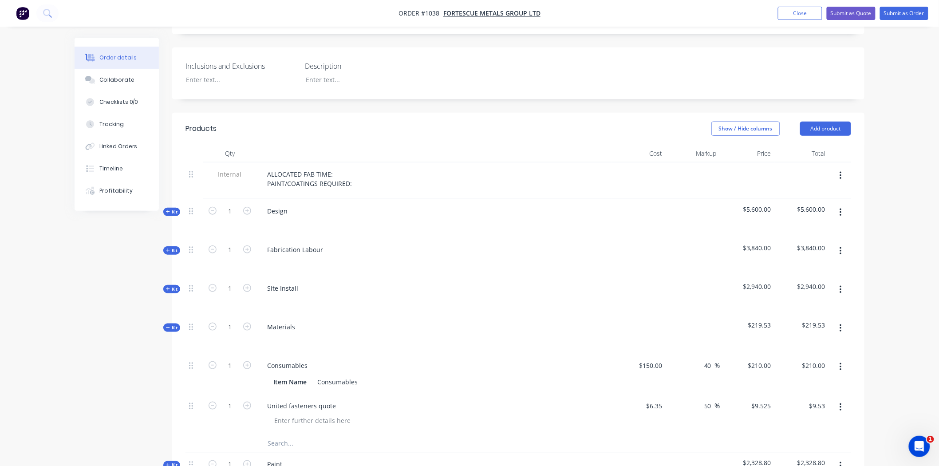
click at [169, 248] on icon at bounding box center [168, 250] width 4 height 4
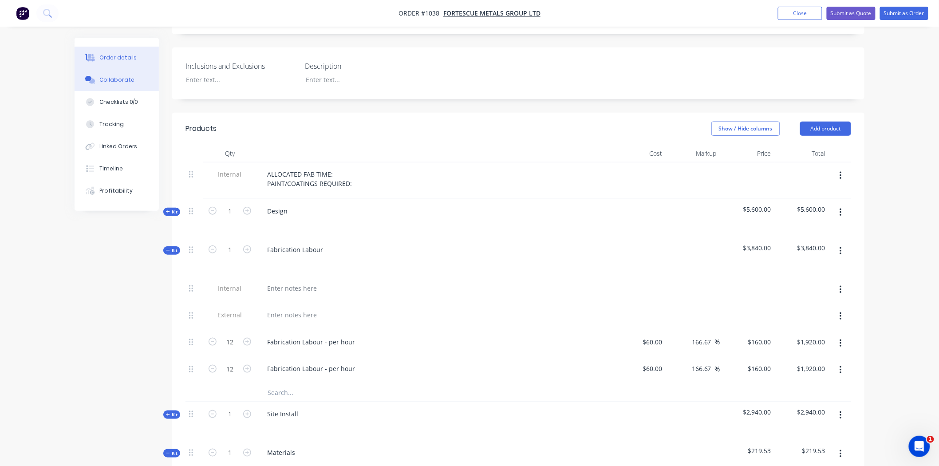
click at [120, 78] on div "Collaborate" at bounding box center [116, 80] width 35 height 8
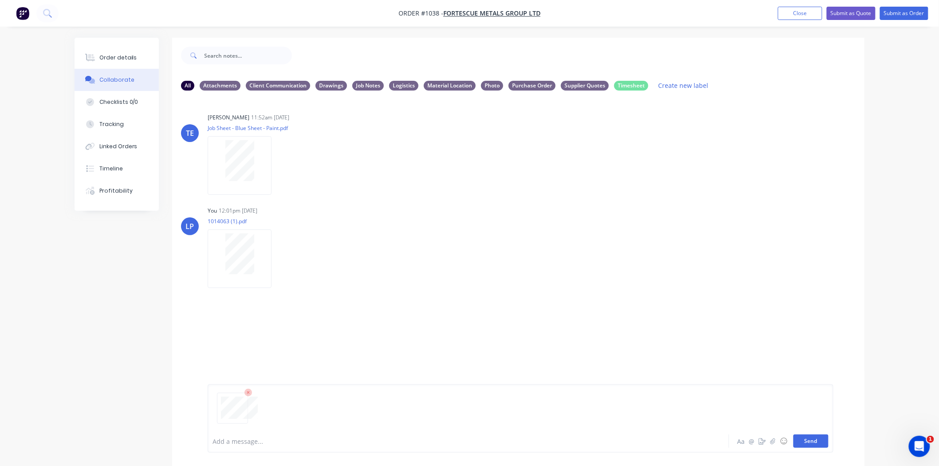
click at [819, 442] on button "Send" at bounding box center [810, 440] width 35 height 13
click at [280, 352] on icon "button" at bounding box center [280, 352] width 3 height 10
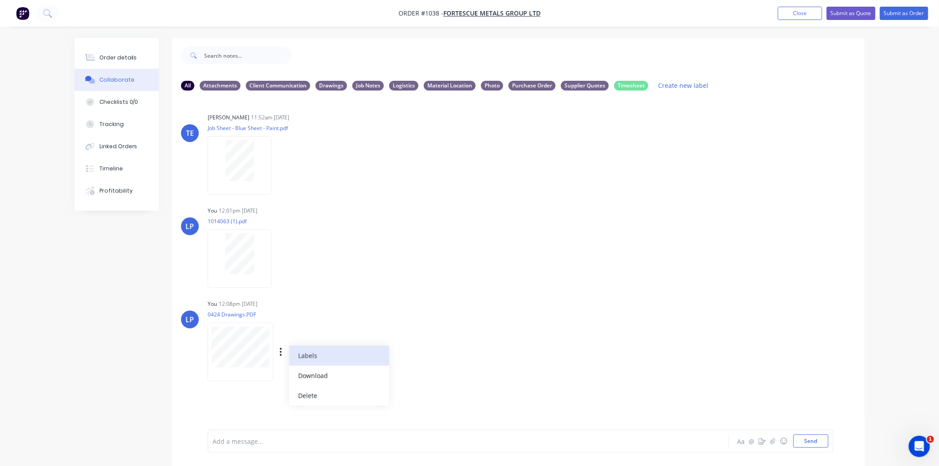
click at [312, 355] on button "Labels" at bounding box center [339, 356] width 100 height 20
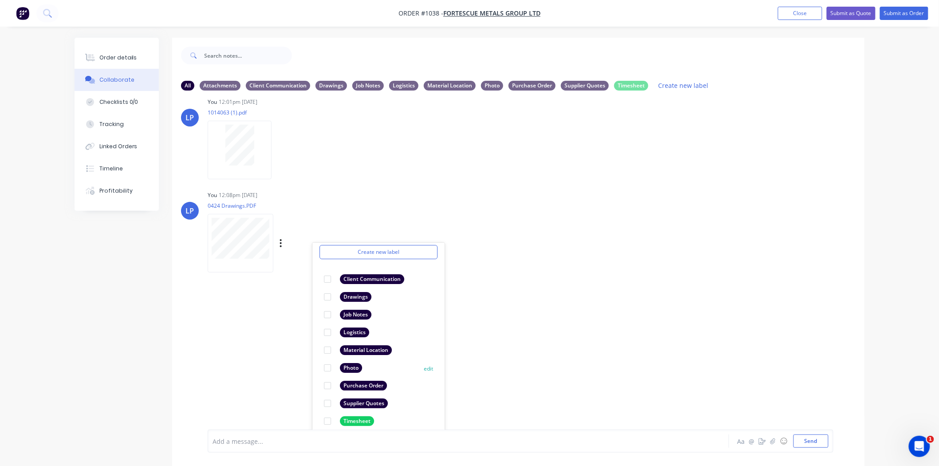
scroll to position [116, 0]
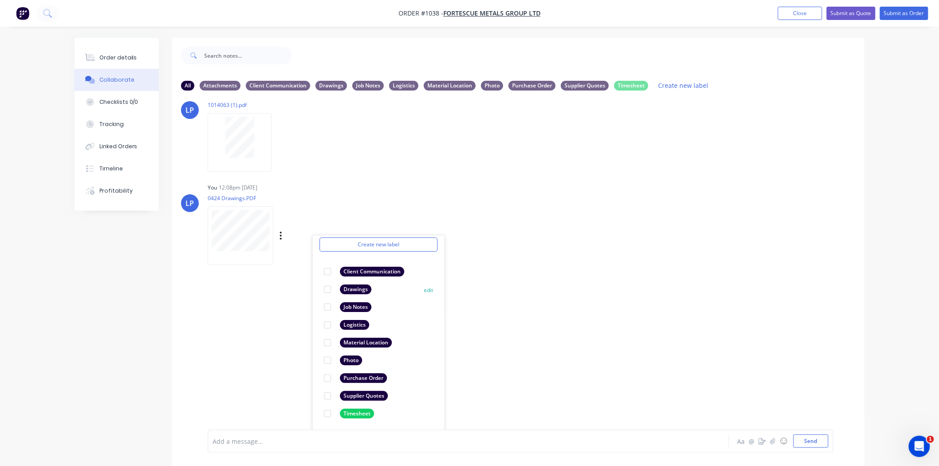
click at [326, 289] on div at bounding box center [327, 289] width 18 height 18
click at [587, 344] on div "[PERSON_NAME] 11:52am [DATE] Job Sheet - Blue Sheet - Paint.pdf Labels Download…" at bounding box center [518, 264] width 692 height 332
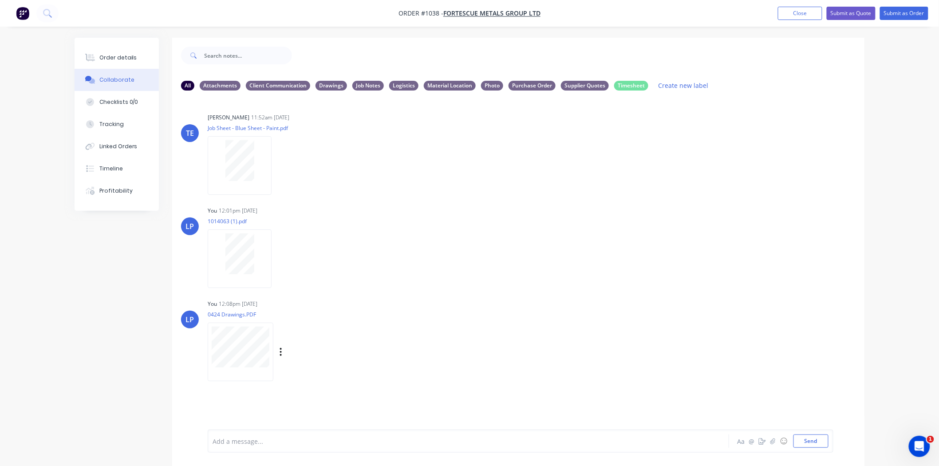
click at [339, 306] on div "You 12:08pm [DATE]" at bounding box center [346, 304] width 277 height 8
click at [818, 440] on button "Send" at bounding box center [810, 440] width 35 height 13
click at [237, 446] on div "Add a message..." at bounding box center [443, 440] width 462 height 13
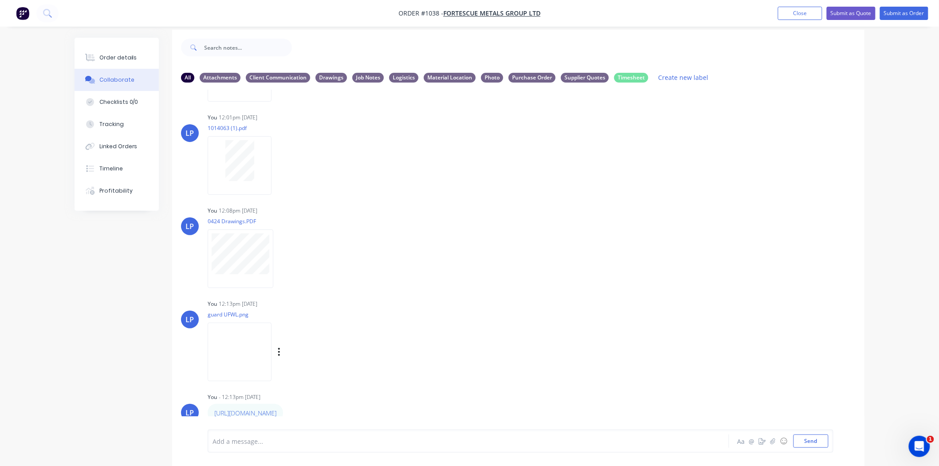
scroll to position [14, 0]
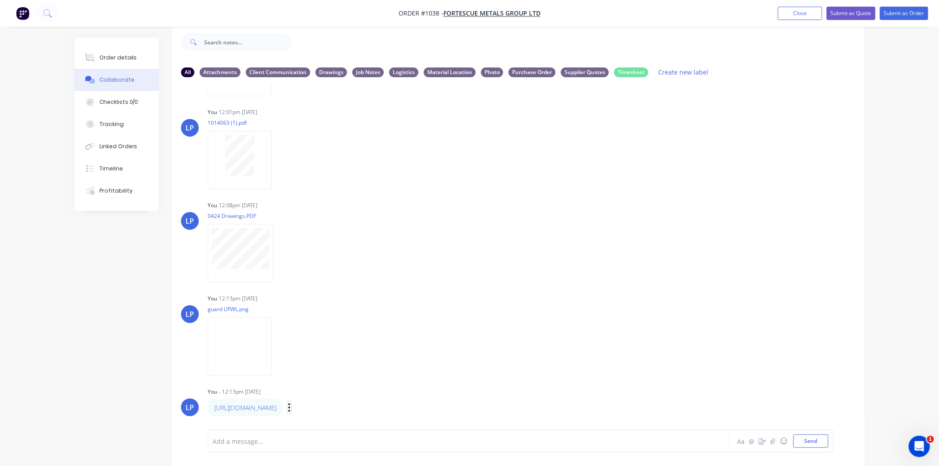
click at [291, 406] on icon "button" at bounding box center [289, 407] width 3 height 10
click at [350, 377] on button "Labels" at bounding box center [322, 377] width 56 height 15
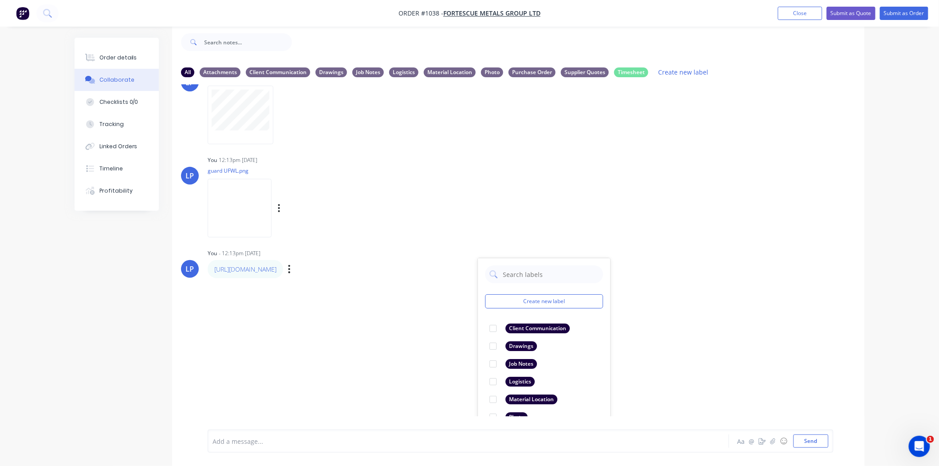
scroll to position [260, 0]
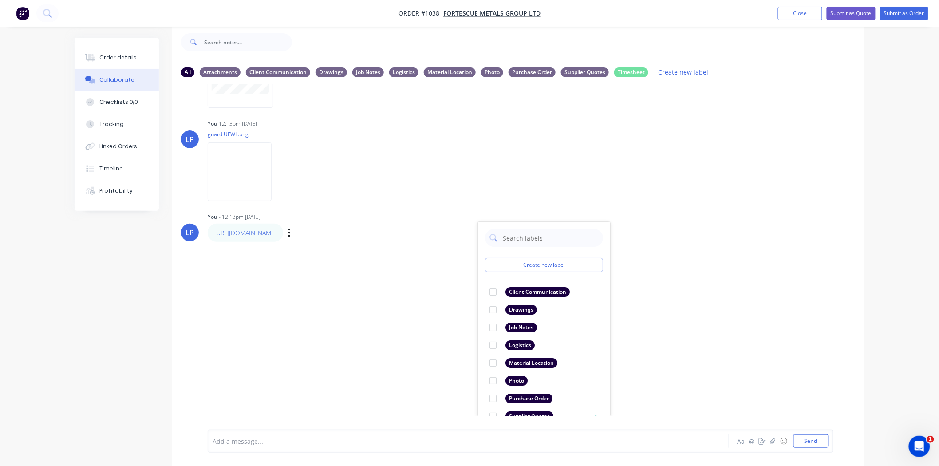
click at [492, 413] on div at bounding box center [493, 416] width 18 height 18
click at [680, 347] on div "[PERSON_NAME] 11:52am [DATE] Job Sheet - Blue Sheet - Paint.pdf Labels Download…" at bounding box center [518, 250] width 692 height 332
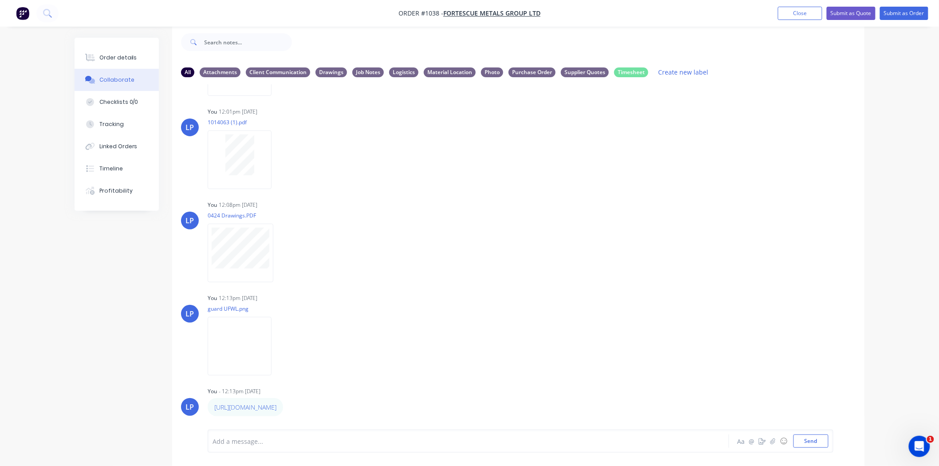
scroll to position [86, 0]
click at [112, 61] on div "Order details" at bounding box center [118, 58] width 38 height 8
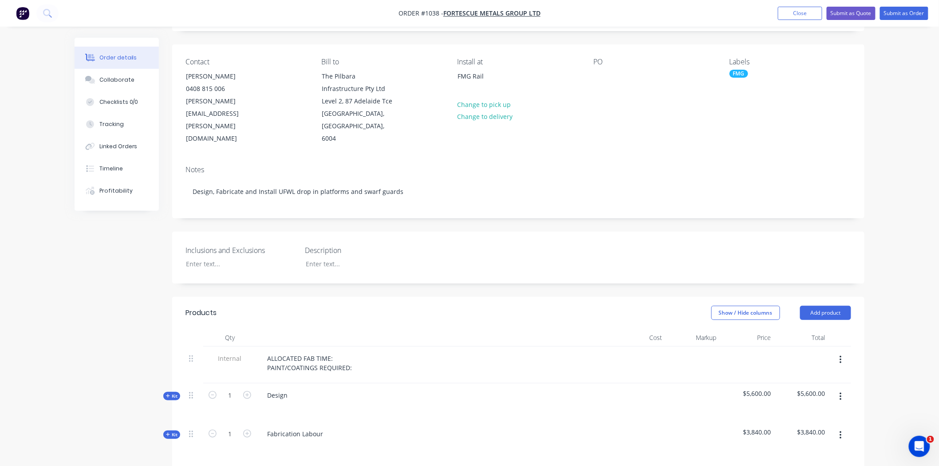
scroll to position [358, 0]
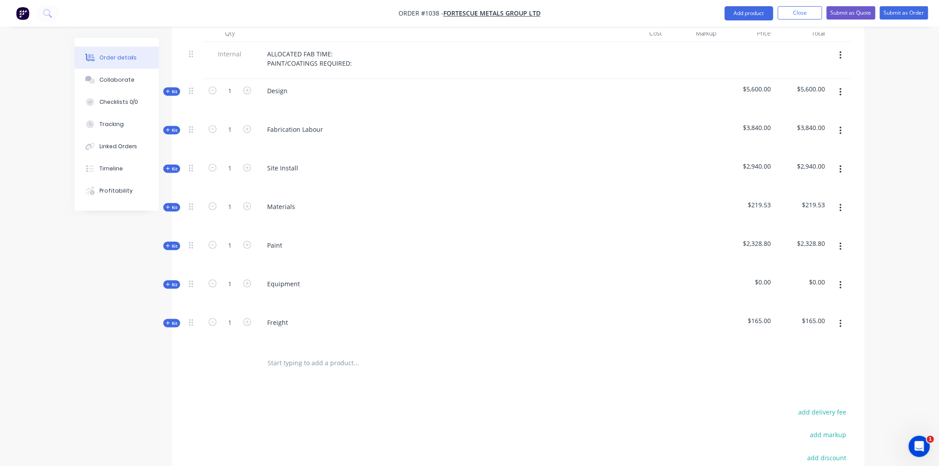
click at [173, 204] on span "Kit" at bounding box center [172, 207] width 12 height 7
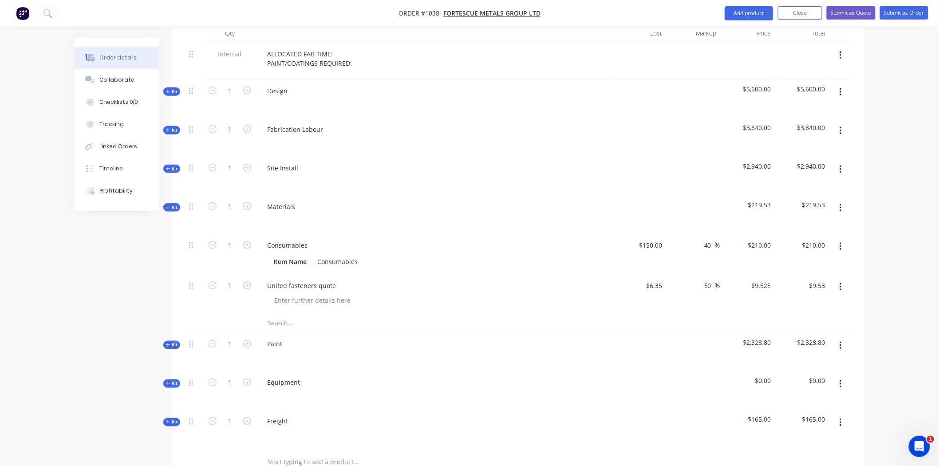
click at [281, 314] on input "text" at bounding box center [355, 323] width 177 height 18
paste input "[URL][DOMAIN_NAME]"
type input "[URL][DOMAIN_NAME]"
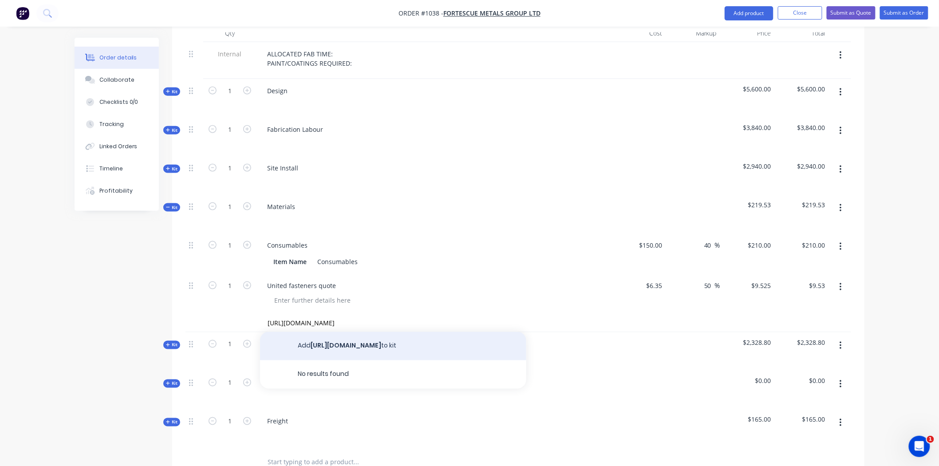
click at [353, 334] on button "Add [URL][DOMAIN_NAME] to kit" at bounding box center [393, 346] width 266 height 28
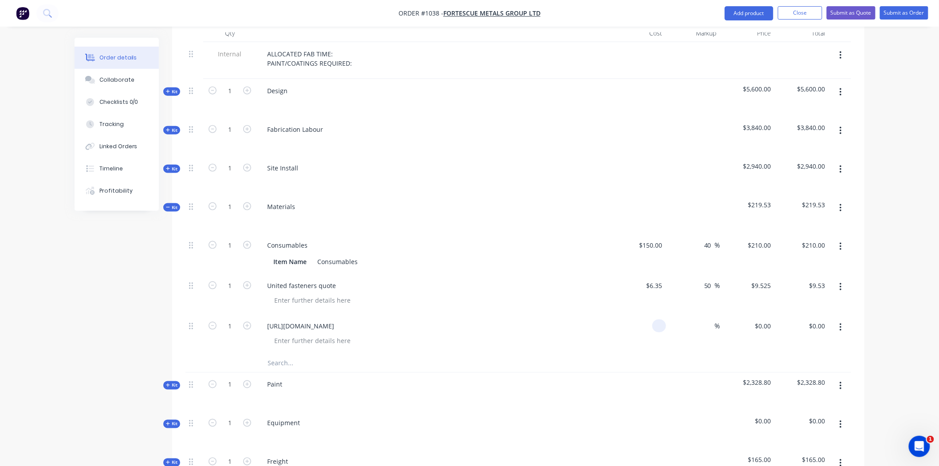
drag, startPoint x: 662, startPoint y: 314, endPoint x: 625, endPoint y: 313, distance: 36.8
click at [625, 314] on div at bounding box center [638, 334] width 55 height 40
type input "4"
type input "$73.00"
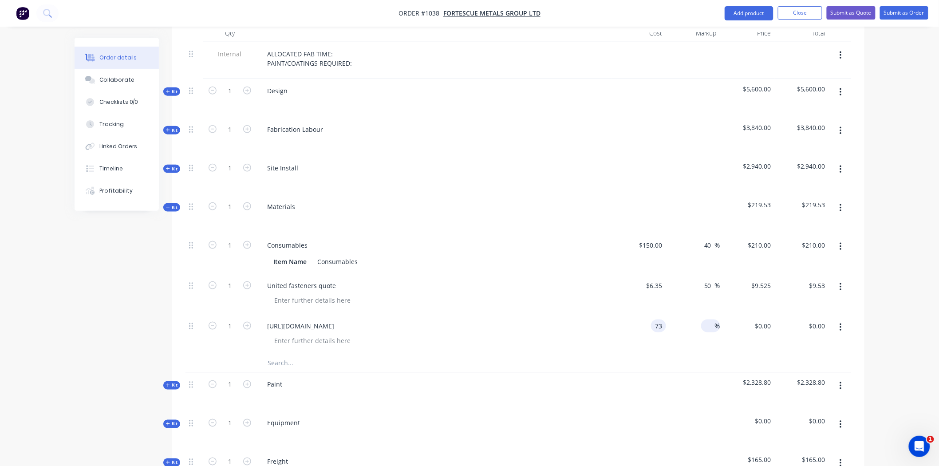
type input "$73.00"
click at [706, 319] on input at bounding box center [709, 325] width 10 height 13
type input "40"
type input "$102.20"
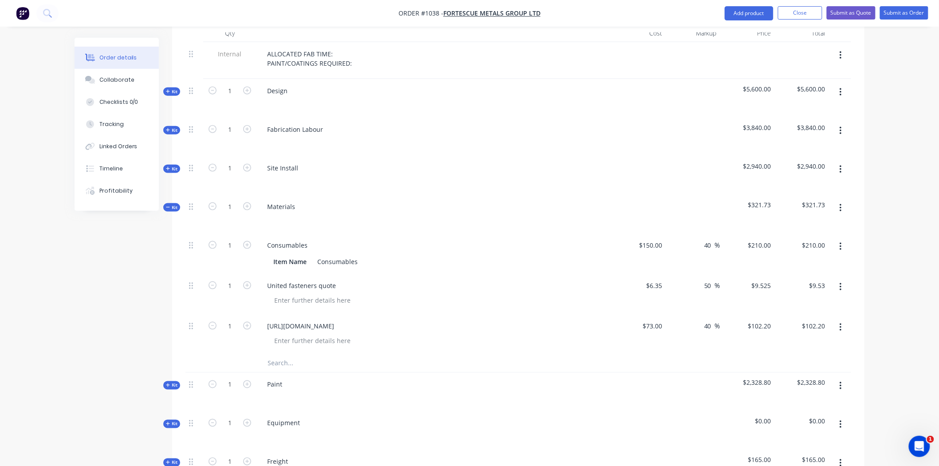
click at [706, 338] on div "40 40 %" at bounding box center [693, 334] width 55 height 40
click at [248, 322] on icon "button" at bounding box center [247, 326] width 8 height 8
type input "2"
type input "$204.40"
click at [279, 354] on input "text" at bounding box center [355, 363] width 177 height 18
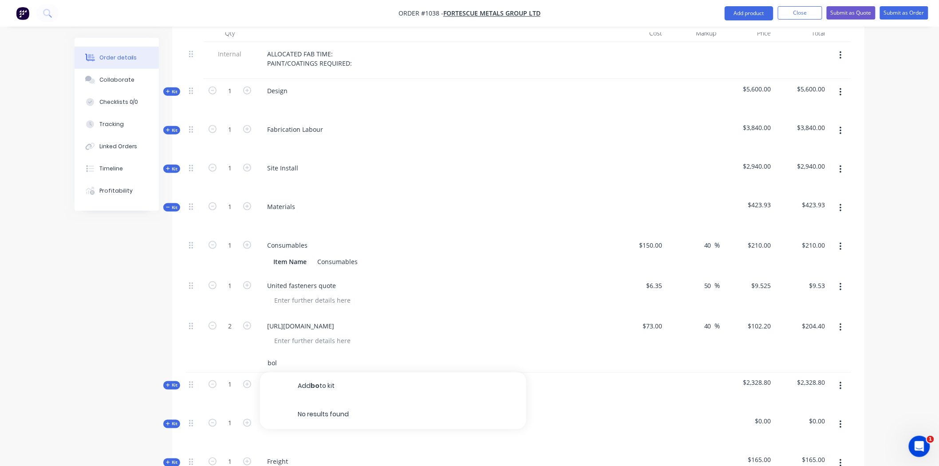
type input "bolt"
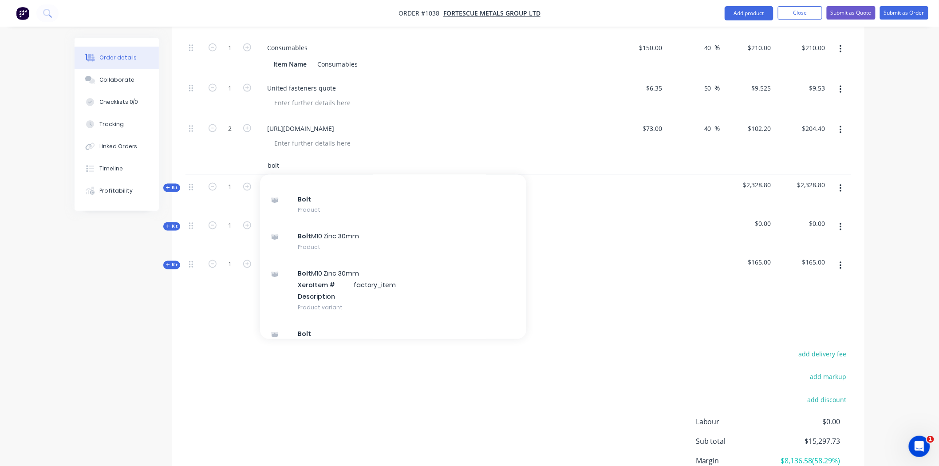
scroll to position [0, 0]
drag, startPoint x: 308, startPoint y: 153, endPoint x: 245, endPoint y: 147, distance: 63.3
click at [245, 157] on div "bolt Add bolt to kit Bolt Product Bolt M10 Zinc 30mm Product Bolt M10 Zinc 30mm…" at bounding box center [517, 166] width 665 height 18
type input "m5"
drag, startPoint x: 297, startPoint y: 152, endPoint x: 258, endPoint y: 149, distance: 39.2
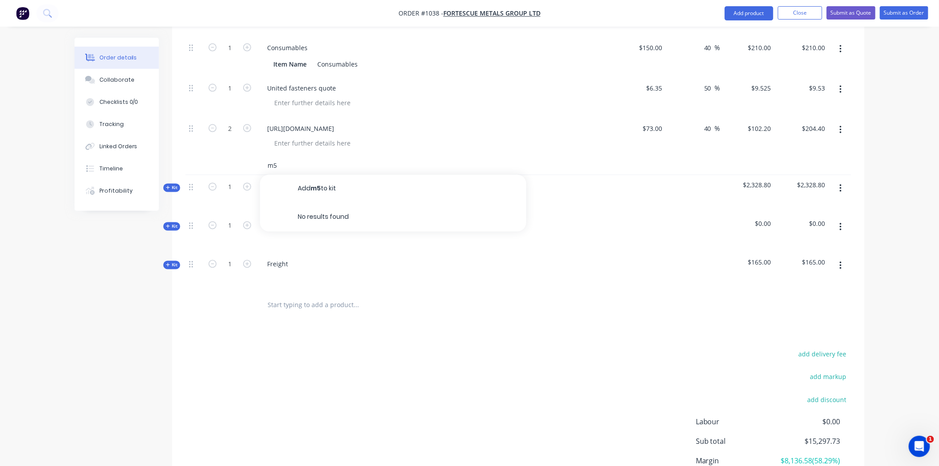
click at [258, 157] on div "m5 Add m5 to kit No results found" at bounding box center [415, 166] width 319 height 18
click at [538, 142] on div "[URL][DOMAIN_NAME]" at bounding box center [433, 137] width 355 height 40
click at [415, 378] on div "add delivery fee add markup add discount Labour $0.00 Sub total $15,297.73 Marg…" at bounding box center [517, 433] width 665 height 171
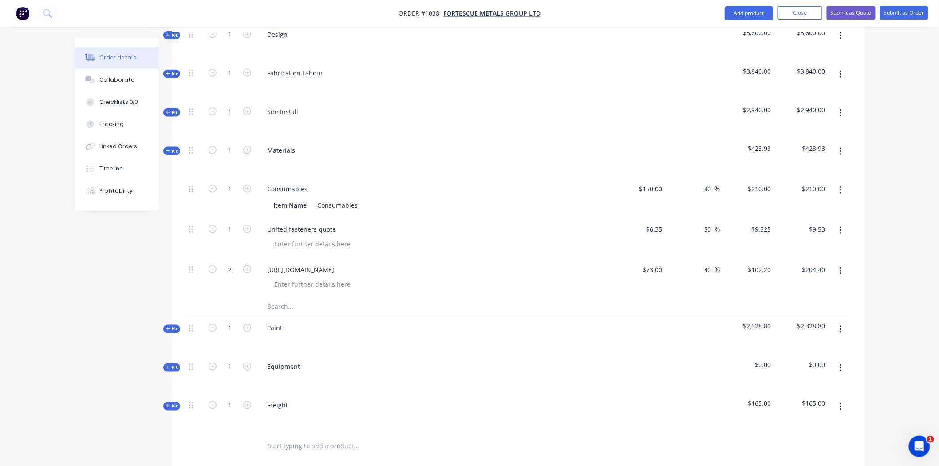
scroll to position [408, 0]
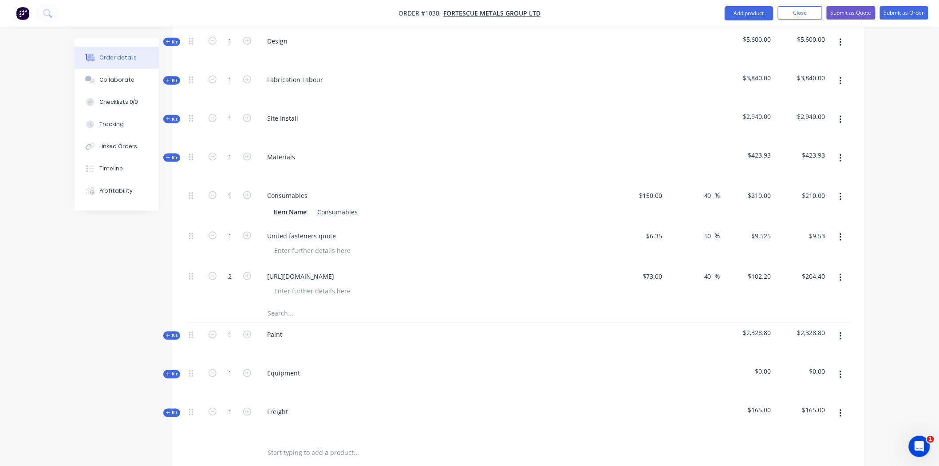
click at [285, 305] on input "text" at bounding box center [355, 314] width 177 height 18
click at [342, 229] on div "United fasteners quote" at bounding box center [434, 235] width 348 height 13
click at [335, 229] on div "United fasteners quote" at bounding box center [301, 235] width 83 height 13
click at [375, 305] on input "text" at bounding box center [355, 314] width 177 height 18
click at [122, 83] on div "Collaborate" at bounding box center [116, 80] width 35 height 8
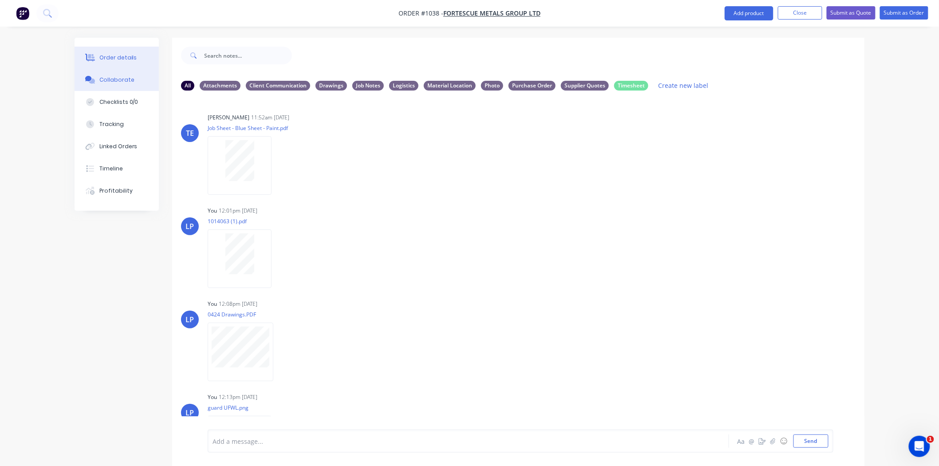
click at [116, 56] on div "Order details" at bounding box center [118, 58] width 38 height 8
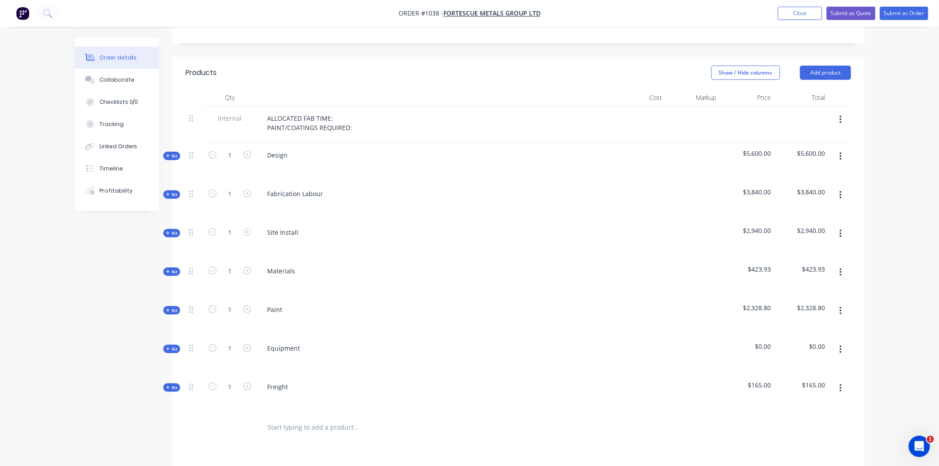
scroll to position [295, 0]
click at [169, 267] on span "Kit" at bounding box center [172, 270] width 12 height 7
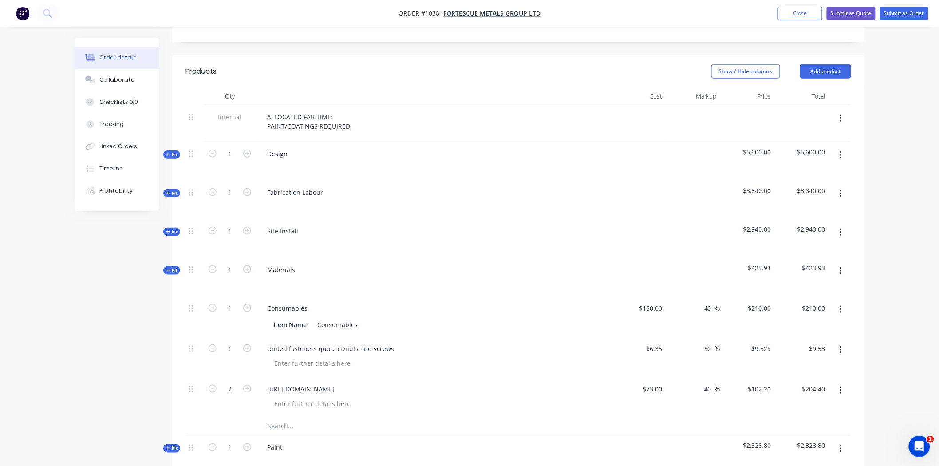
click at [280, 417] on input "text" at bounding box center [355, 426] width 177 height 18
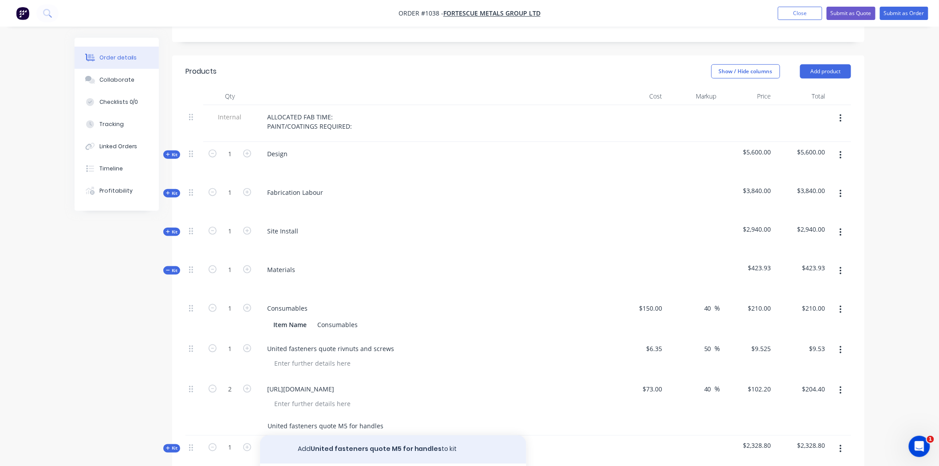
type input "United fasteners quote M5 for handles"
click at [423, 435] on button "Add United fasteners quote M5 for handles to kit" at bounding box center [393, 449] width 266 height 28
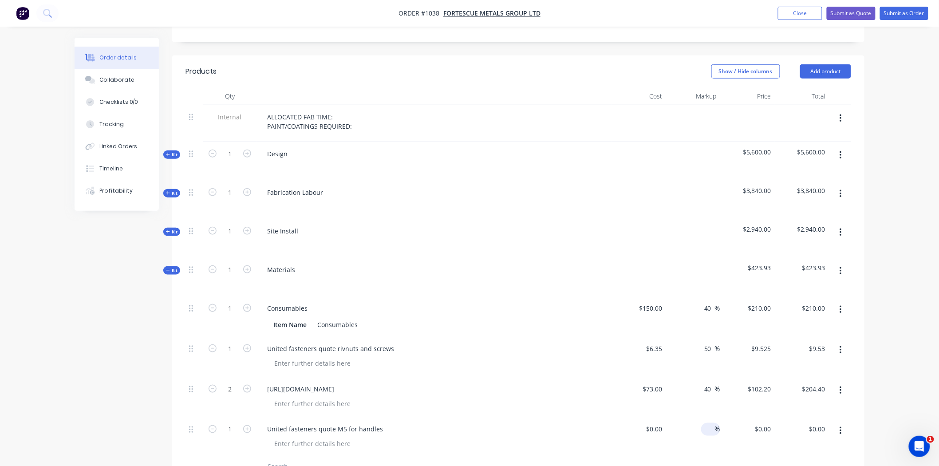
click at [708, 423] on input at bounding box center [709, 429] width 10 height 13
type input "40"
click at [670, 428] on div "40 40 %" at bounding box center [693, 437] width 55 height 40
click at [176, 190] on span "Kit" at bounding box center [172, 193] width 12 height 7
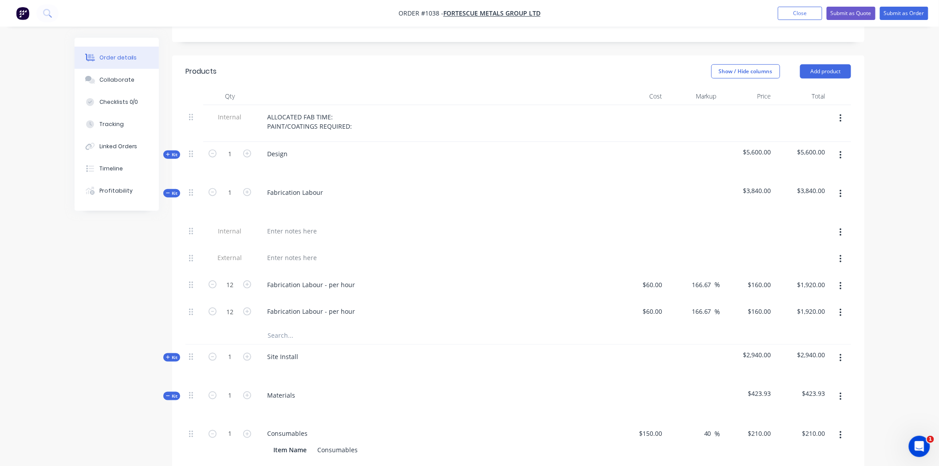
click at [841, 308] on icon "button" at bounding box center [840, 313] width 2 height 10
drag, startPoint x: 792, startPoint y: 358, endPoint x: 585, endPoint y: 351, distance: 207.2
click at [791, 365] on div "Delete" at bounding box center [808, 371] width 68 height 13
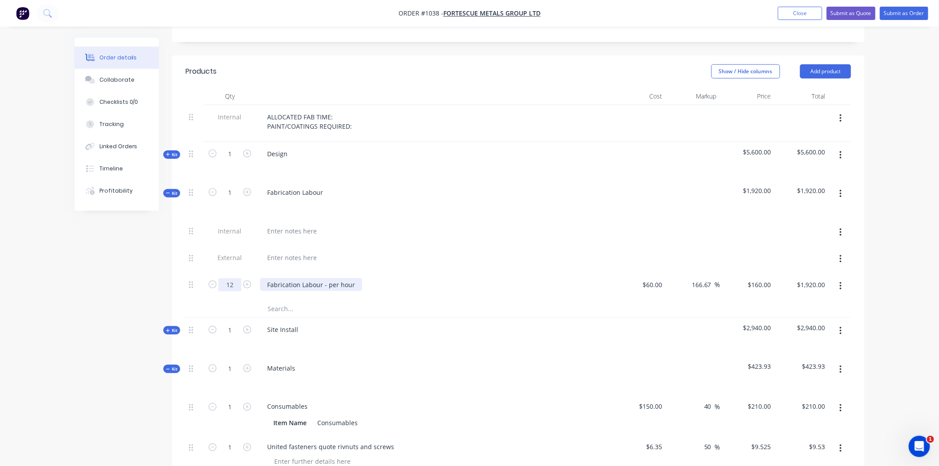
type input "1"
type input "24"
type input "$3,840.00"
click at [174, 151] on span "Kit" at bounding box center [172, 154] width 12 height 7
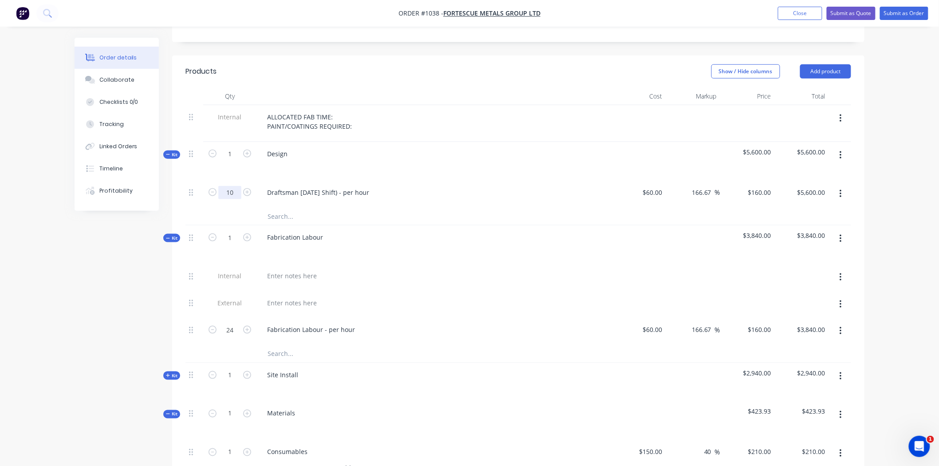
type input "10"
type input "$1,600.00"
click at [548, 296] on div at bounding box center [434, 302] width 348 height 13
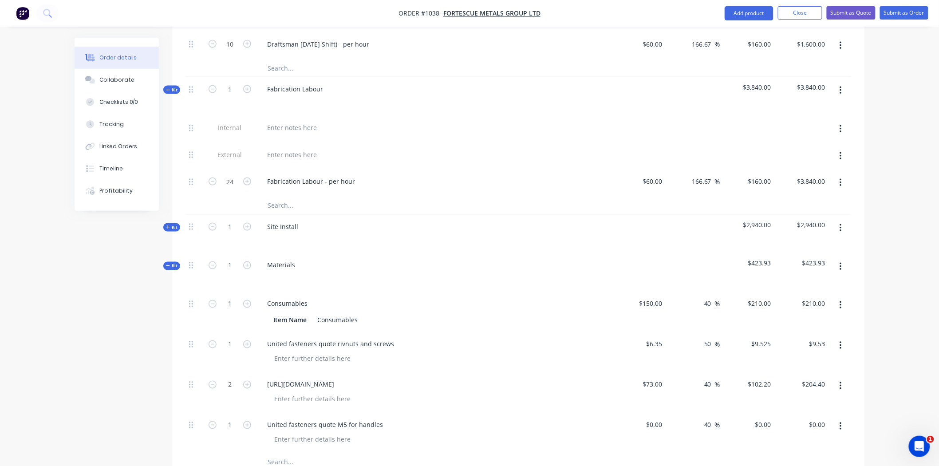
scroll to position [493, 0]
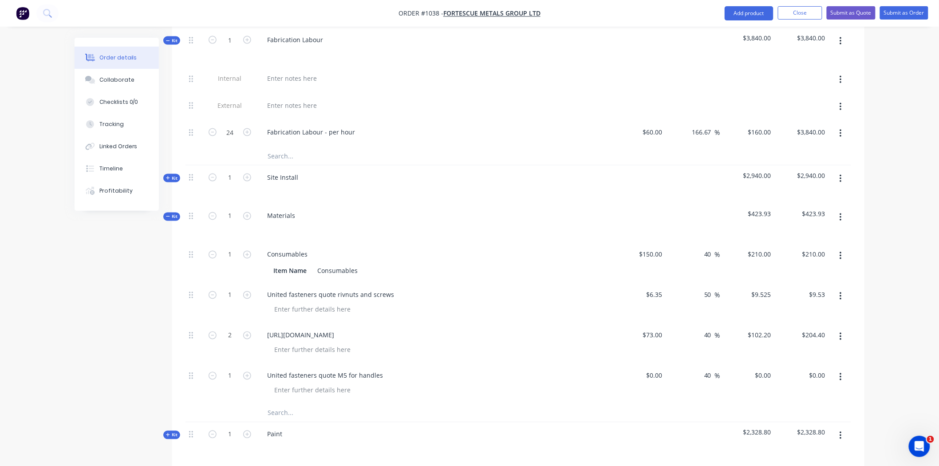
click at [282, 404] on input "text" at bounding box center [355, 413] width 177 height 18
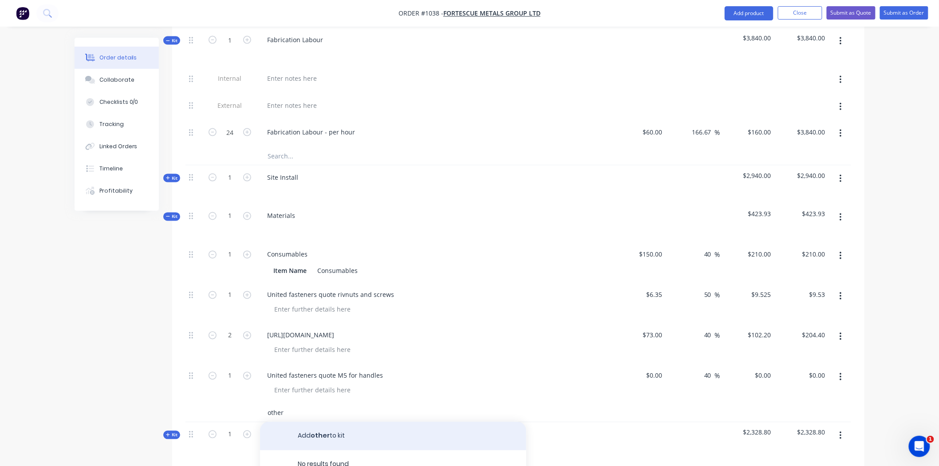
type input "other"
click at [331, 424] on button "Add other to kit" at bounding box center [393, 436] width 266 height 28
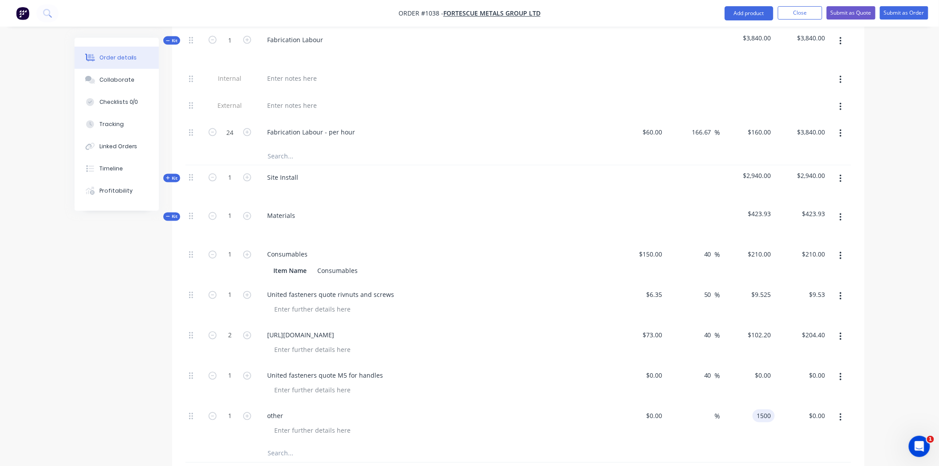
type input "$1,500.00"
click at [704, 444] on div at bounding box center [517, 453] width 665 height 18
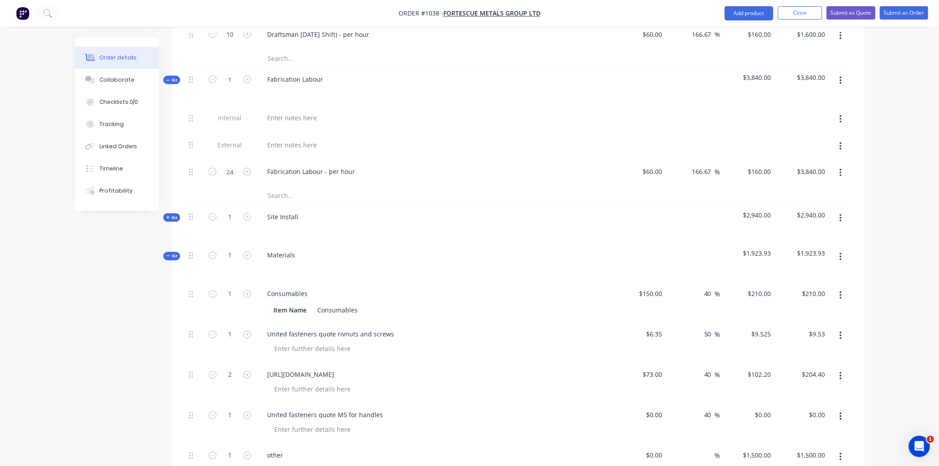
scroll to position [542, 0]
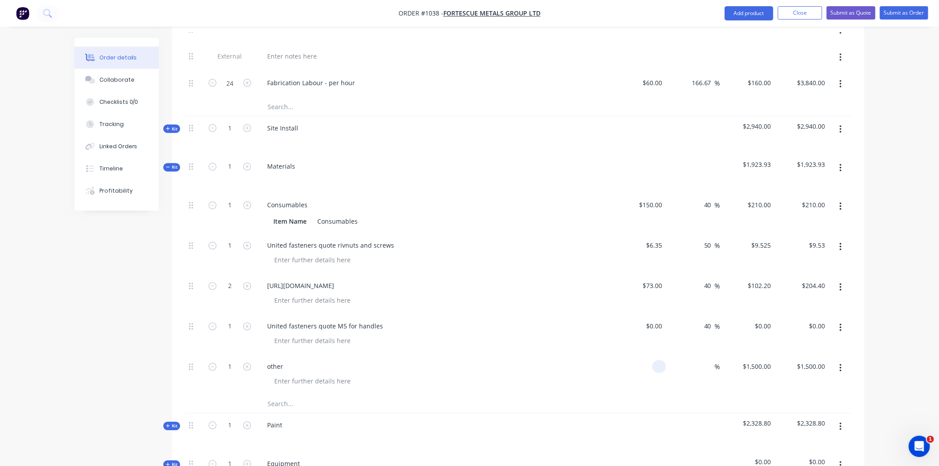
click at [660, 360] on input at bounding box center [661, 366] width 10 height 13
type input "$0.00"
click at [268, 360] on div "other" at bounding box center [275, 366] width 30 height 13
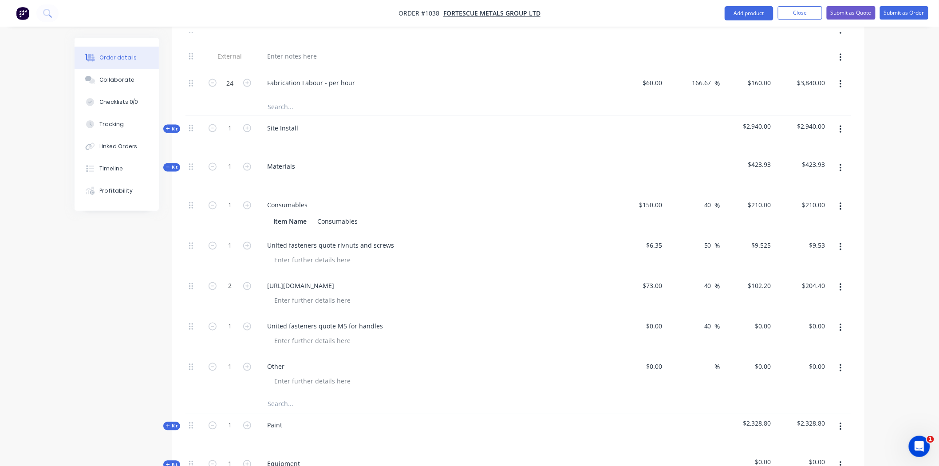
click at [499, 360] on div "Other" at bounding box center [434, 366] width 348 height 13
click at [669, 357] on div "%" at bounding box center [693, 375] width 55 height 40
click at [657, 360] on input "0" at bounding box center [655, 366] width 20 height 13
type input "$680.00"
type input "680"
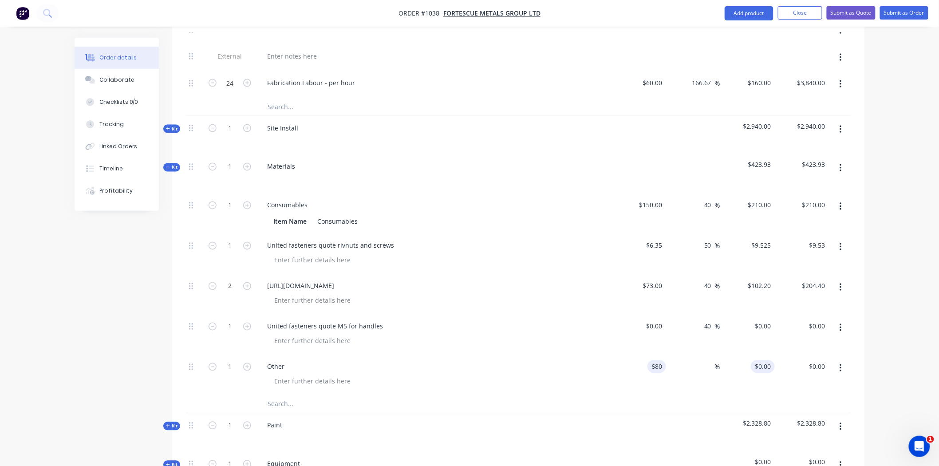
type input "$680.00"
click at [756, 360] on div "680 $0.00" at bounding box center [763, 366] width 24 height 13
type input "1500"
type input "120.59"
type input "$1,500.00"
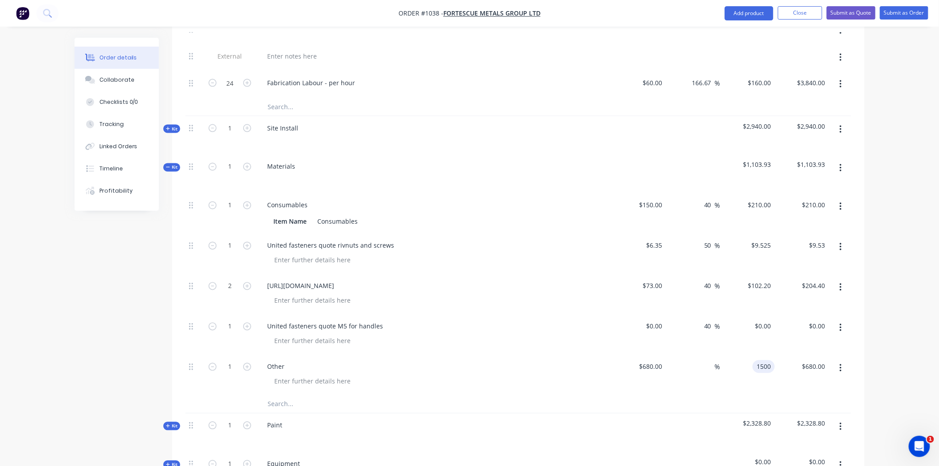
type input "$1,500.00"
click at [744, 395] on div at bounding box center [517, 404] width 665 height 18
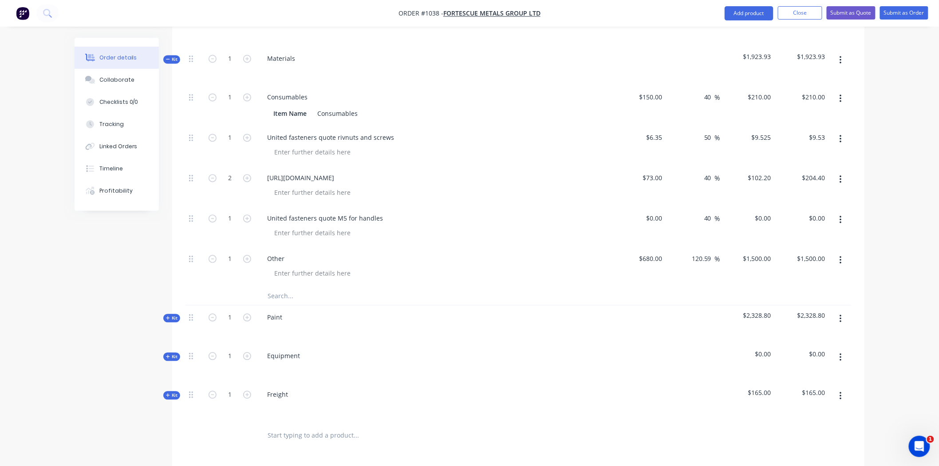
scroll to position [652, 0]
click at [173, 313] on span "Kit" at bounding box center [172, 316] width 12 height 7
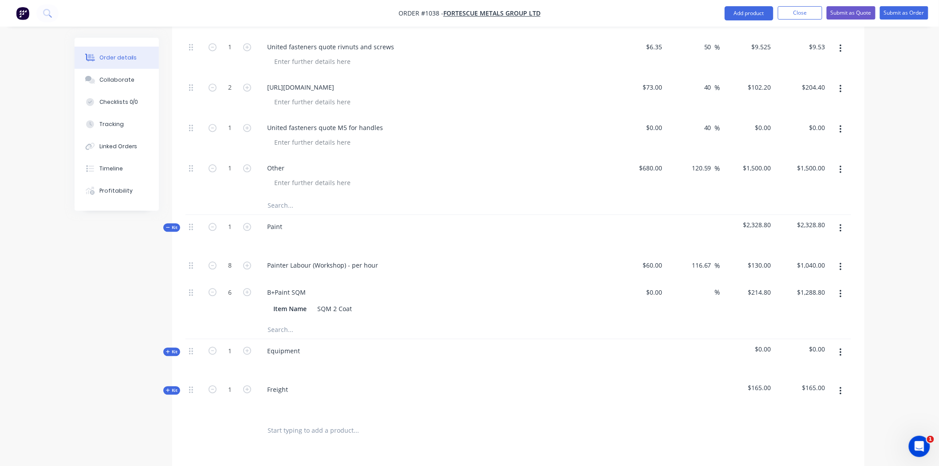
scroll to position [751, 0]
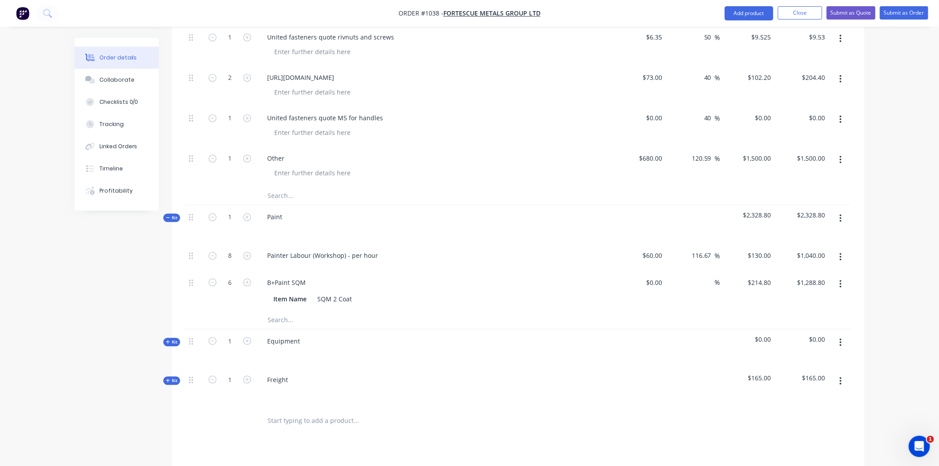
click at [837, 334] on button "button" at bounding box center [840, 342] width 21 height 16
click at [787, 413] on div "Delete" at bounding box center [808, 419] width 68 height 13
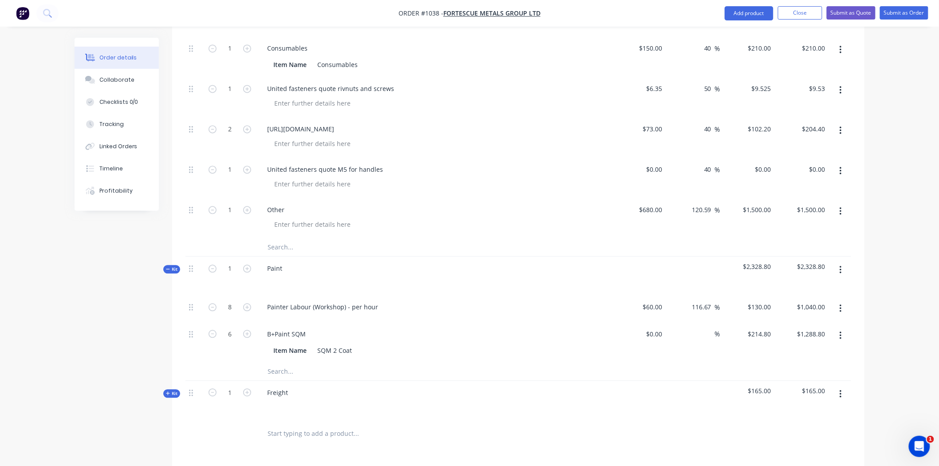
scroll to position [701, 0]
click at [167, 389] on icon at bounding box center [168, 391] width 4 height 4
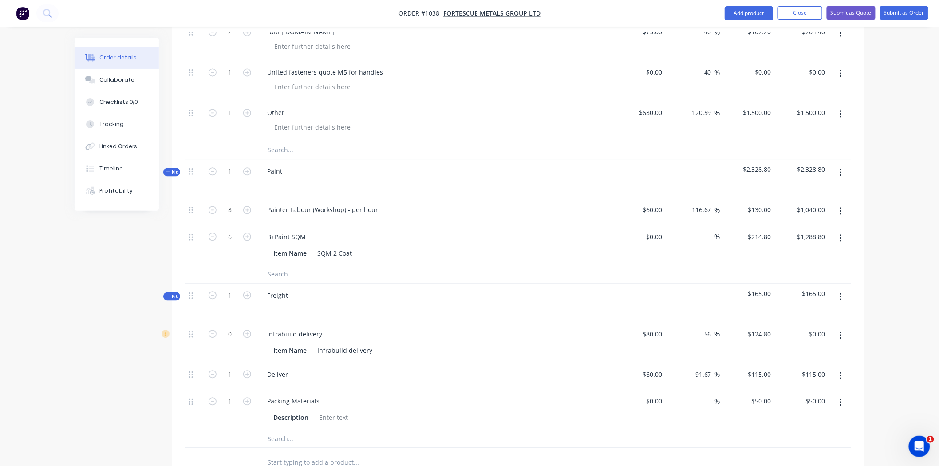
scroll to position [800, 0]
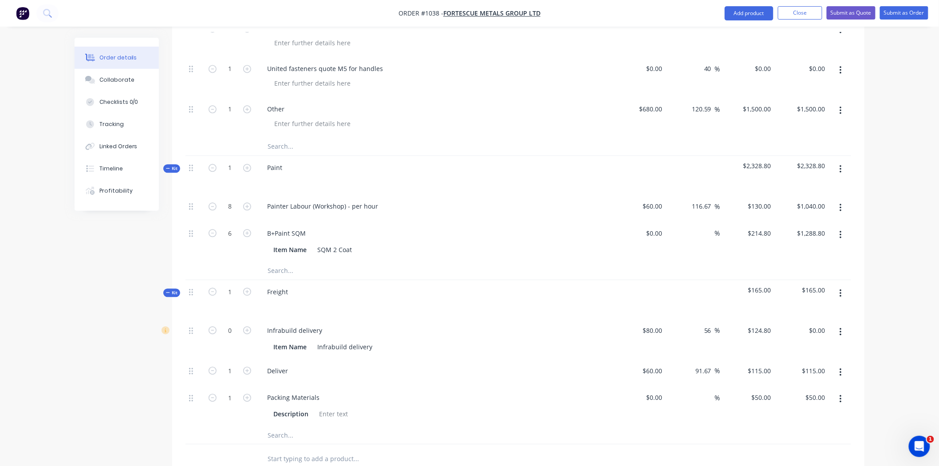
click at [838, 364] on button "button" at bounding box center [840, 372] width 21 height 16
click at [792, 424] on div "Delete" at bounding box center [808, 430] width 68 height 13
click at [246, 326] on icon "button" at bounding box center [247, 330] width 8 height 8
type input "1"
type input "$124.80"
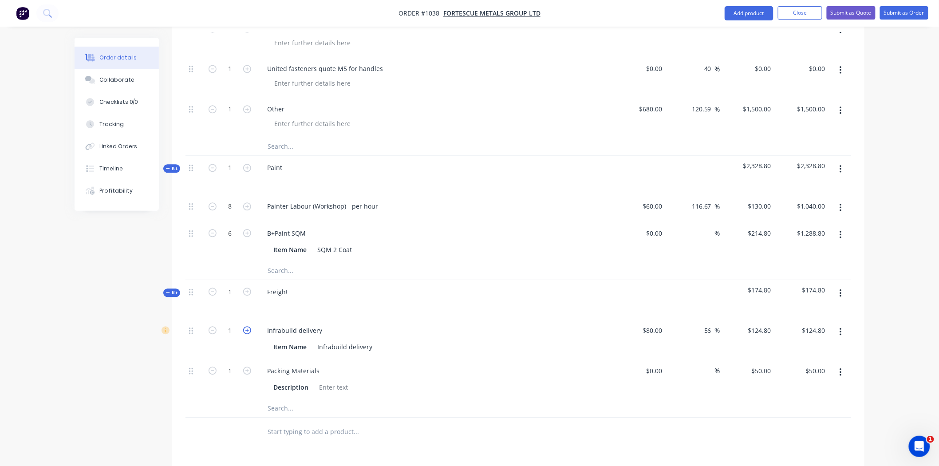
click at [246, 326] on icon "button" at bounding box center [247, 330] width 8 height 8
type input "2"
type input "$249.60"
click at [229, 432] on div at bounding box center [229, 431] width 53 height 29
click at [241, 420] on div at bounding box center [229, 431] width 53 height 29
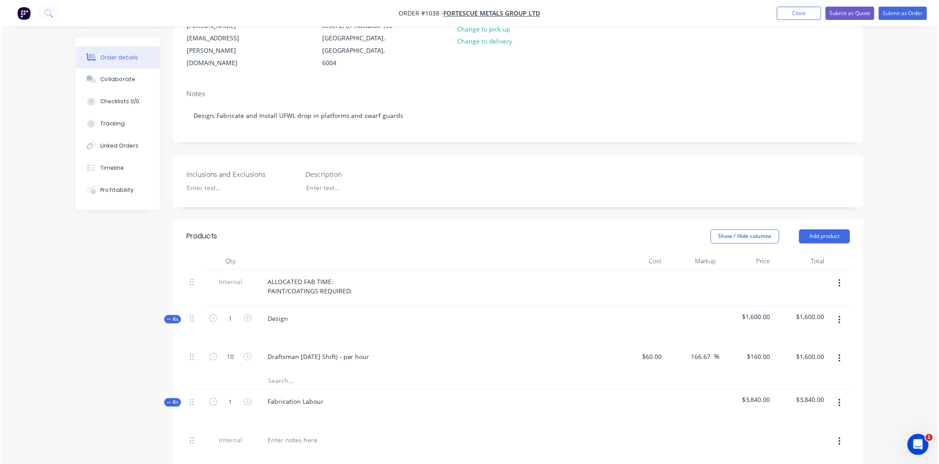
scroll to position [148, 0]
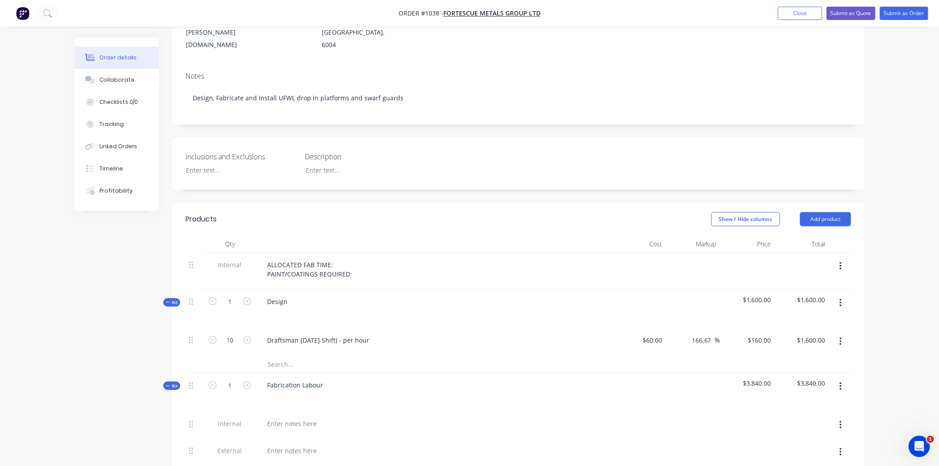
click at [484, 212] on div "Show / Hide columns Add product" at bounding box center [589, 219] width 524 height 14
